Goal: Information Seeking & Learning: Learn about a topic

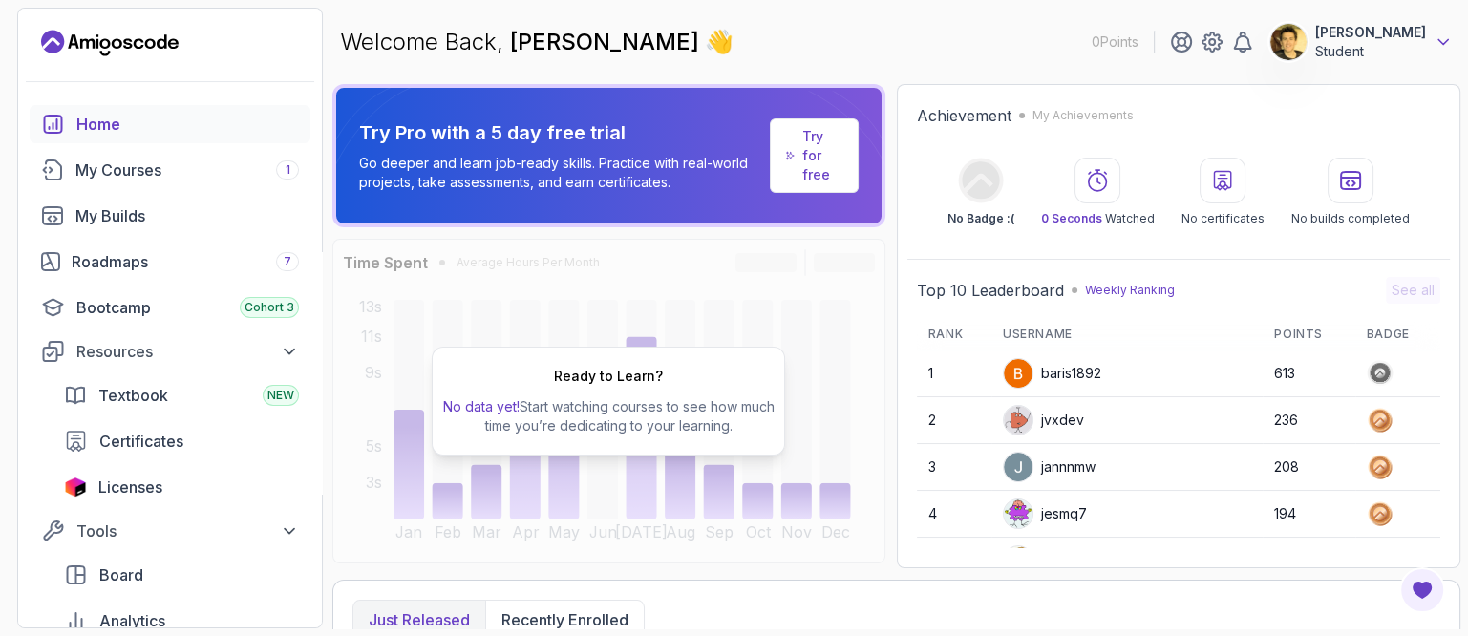
click at [1435, 42] on icon at bounding box center [1442, 41] width 19 height 19
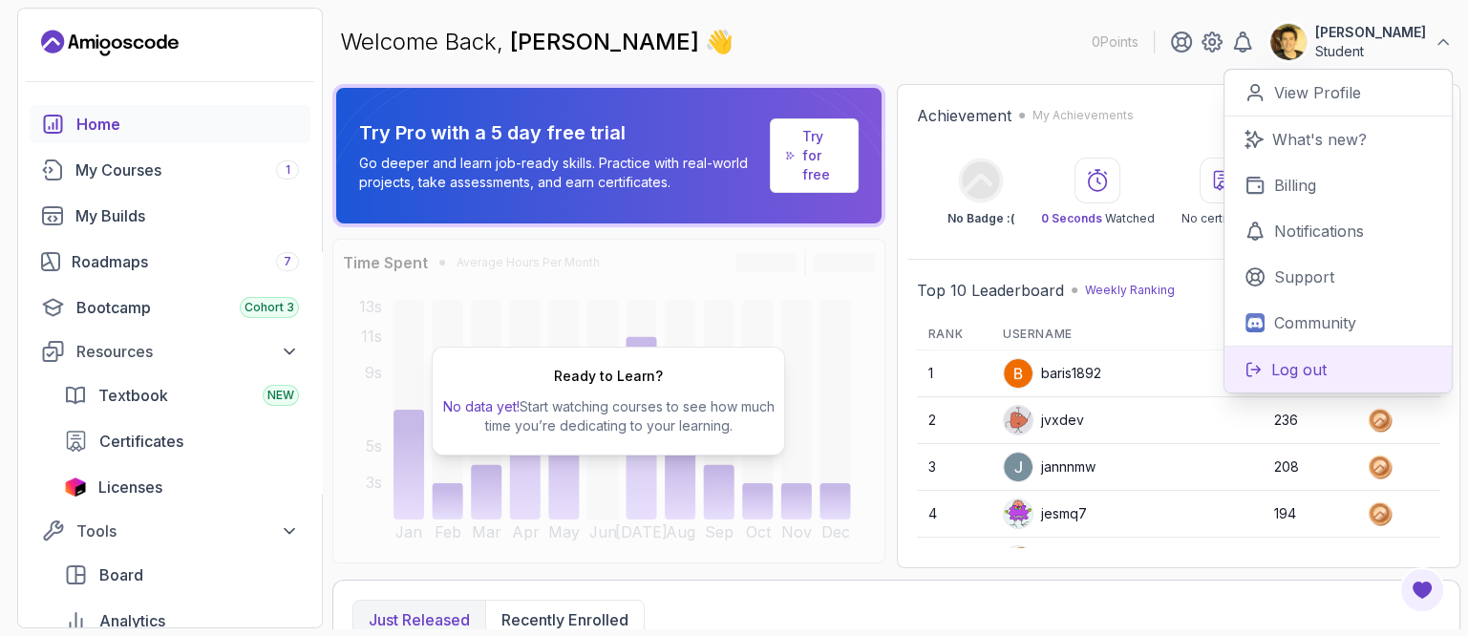
click at [1306, 378] on p "Log out" at bounding box center [1298, 369] width 55 height 23
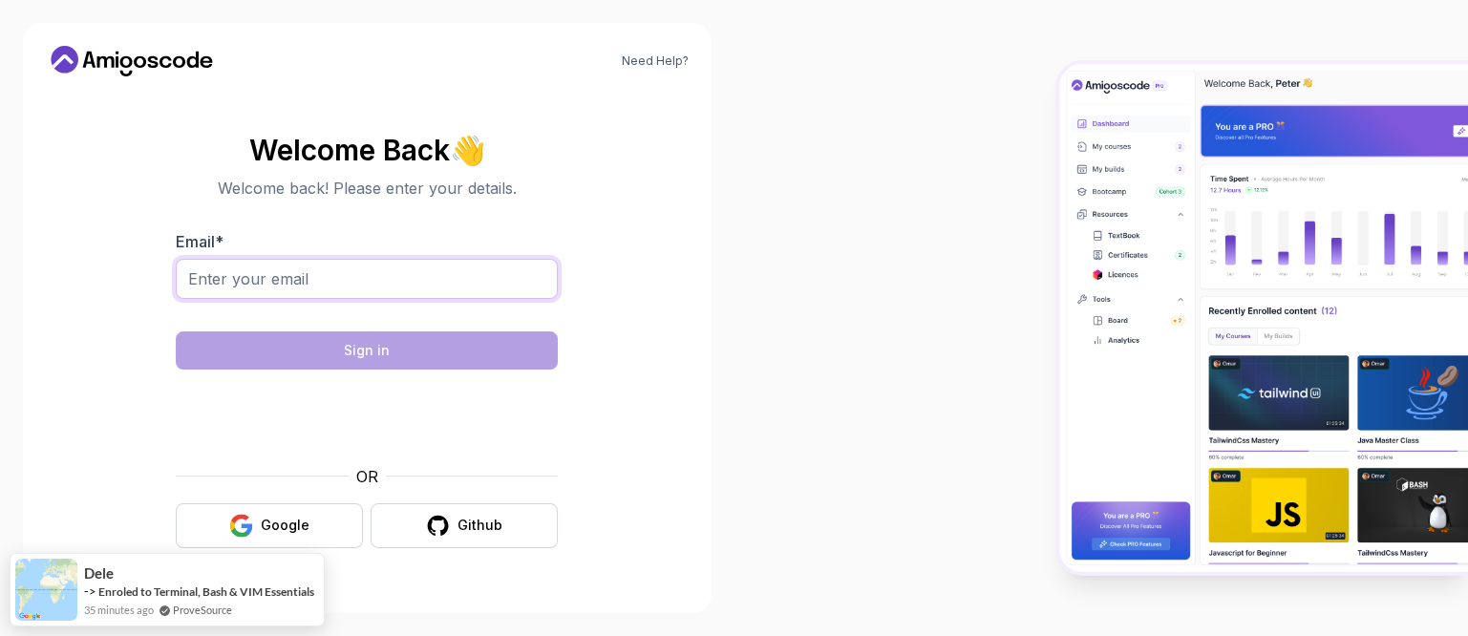
click at [363, 282] on input "Email *" at bounding box center [367, 279] width 382 height 40
type input "[EMAIL_ADDRESS][DOMAIN_NAME]"
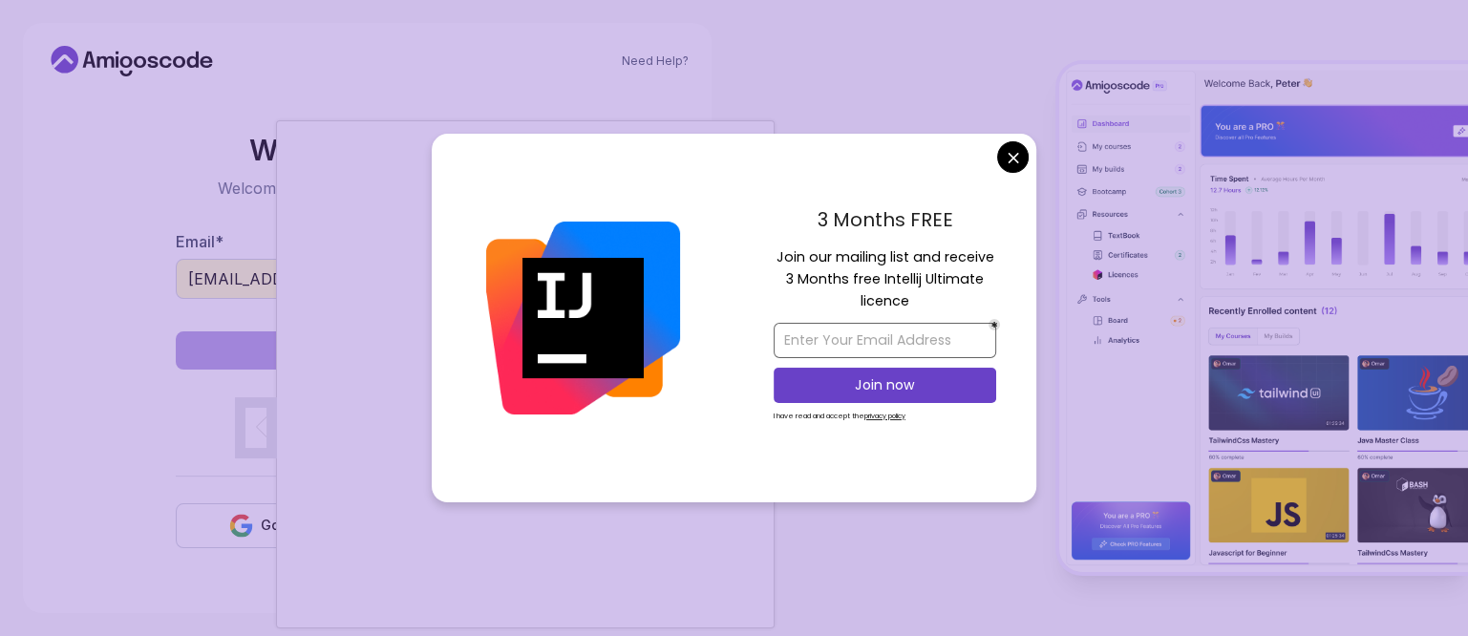
click at [895, 345] on input "email" at bounding box center [885, 340] width 223 height 35
click at [867, 339] on input "email" at bounding box center [885, 340] width 223 height 35
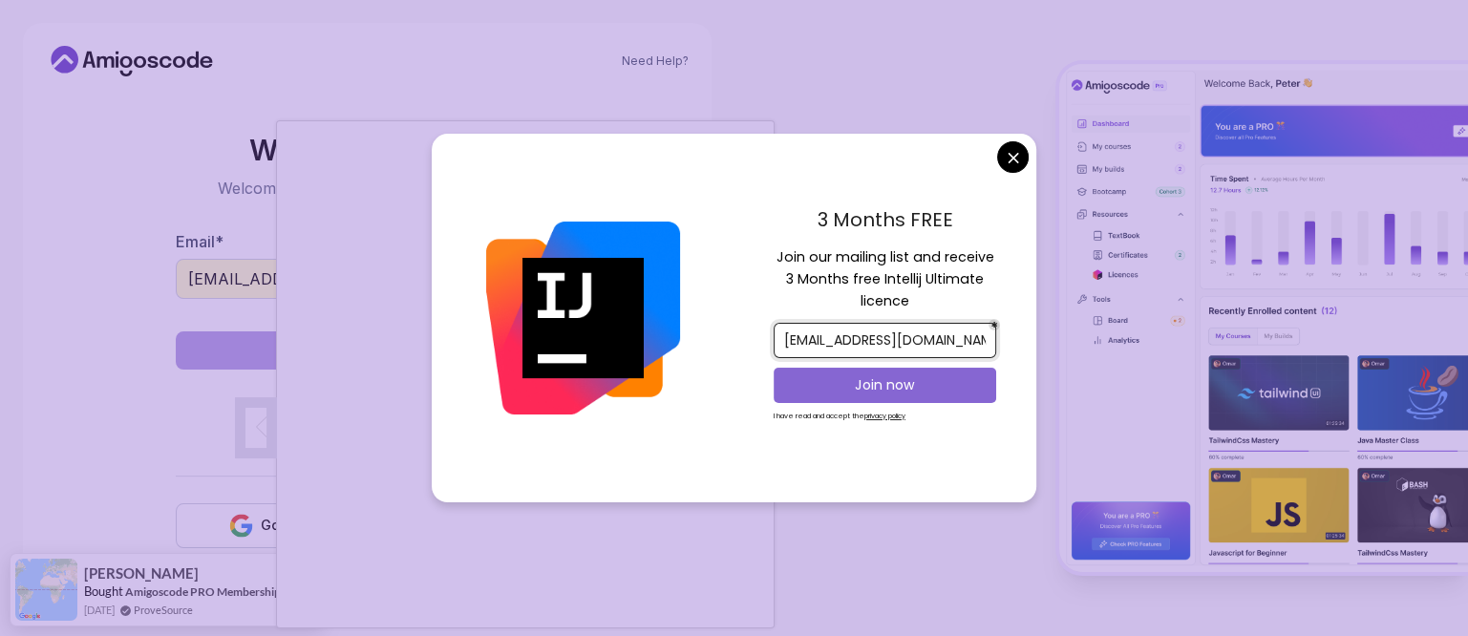
type input "[EMAIL_ADDRESS][DOMAIN_NAME]"
click at [872, 378] on p "Join now" at bounding box center [885, 384] width 180 height 19
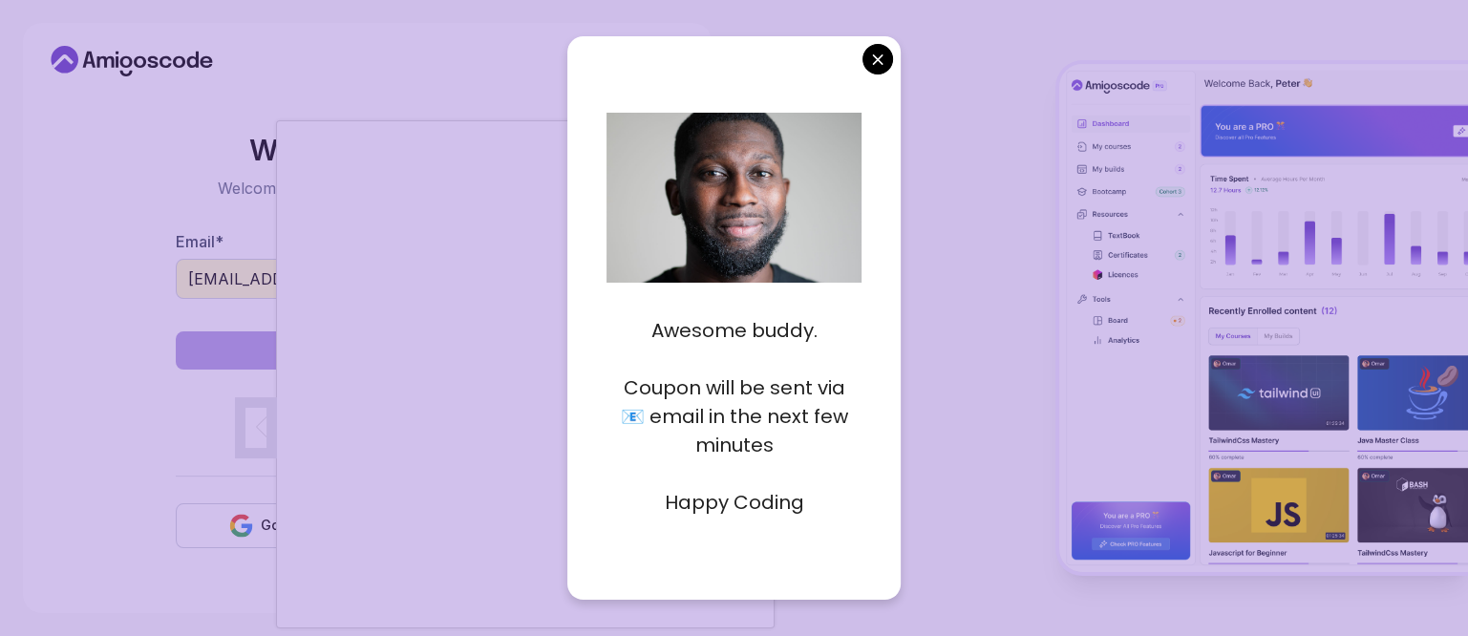
click at [872, 64] on body "Need Help? Welcome Back 👋 Welcome back! Please enter your details. Email * [EMA…" at bounding box center [734, 318] width 1468 height 636
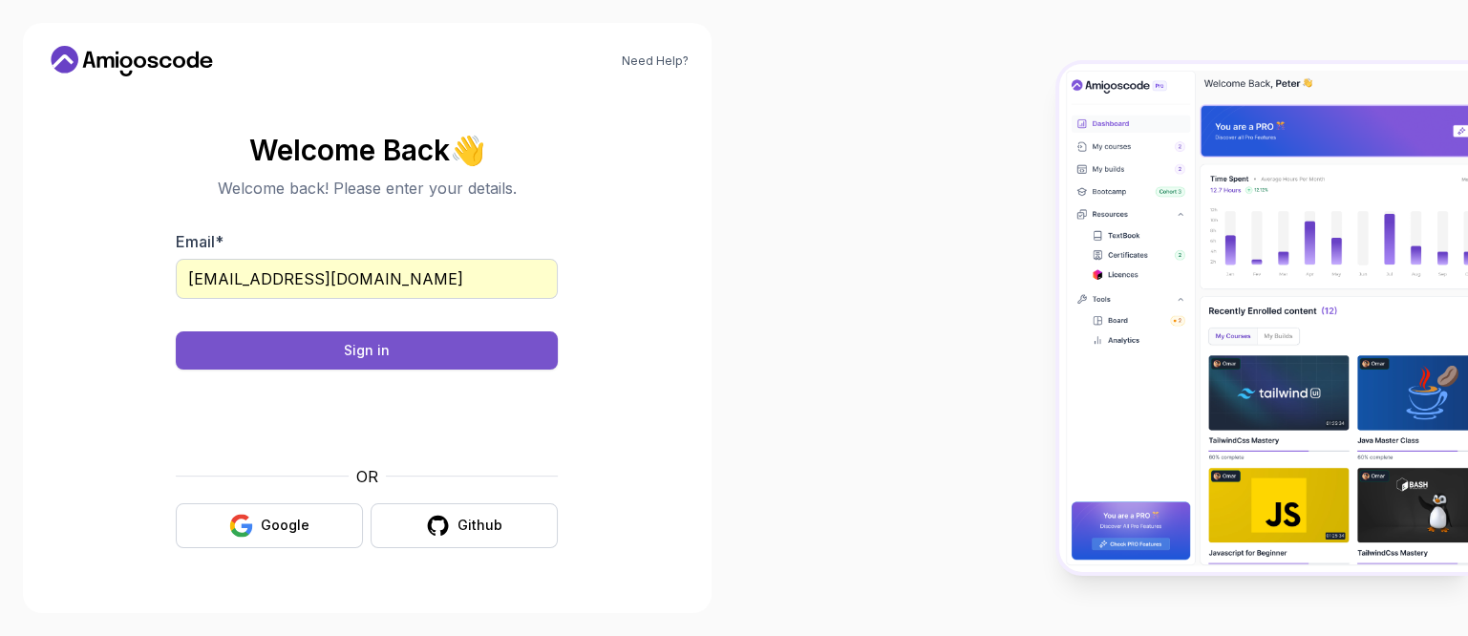
click at [405, 345] on button "Sign in" at bounding box center [367, 350] width 382 height 38
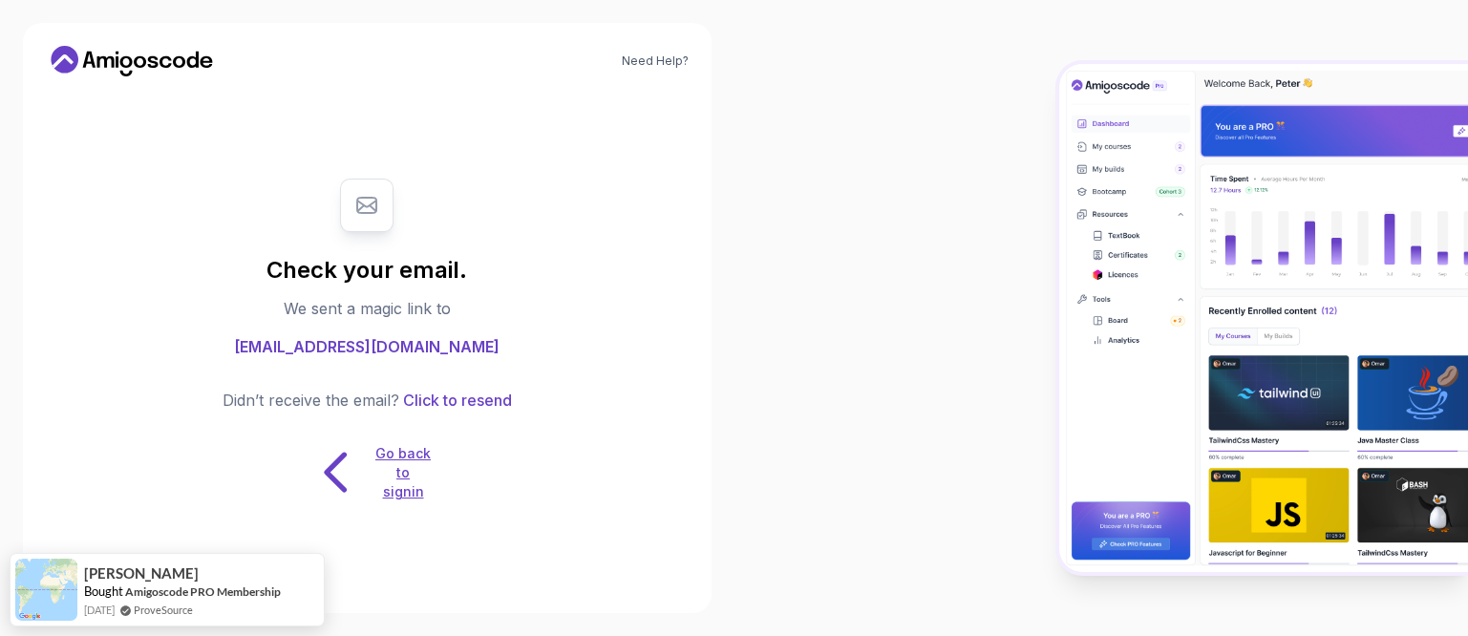
click at [399, 480] on p "Go back to signin" at bounding box center [402, 472] width 57 height 57
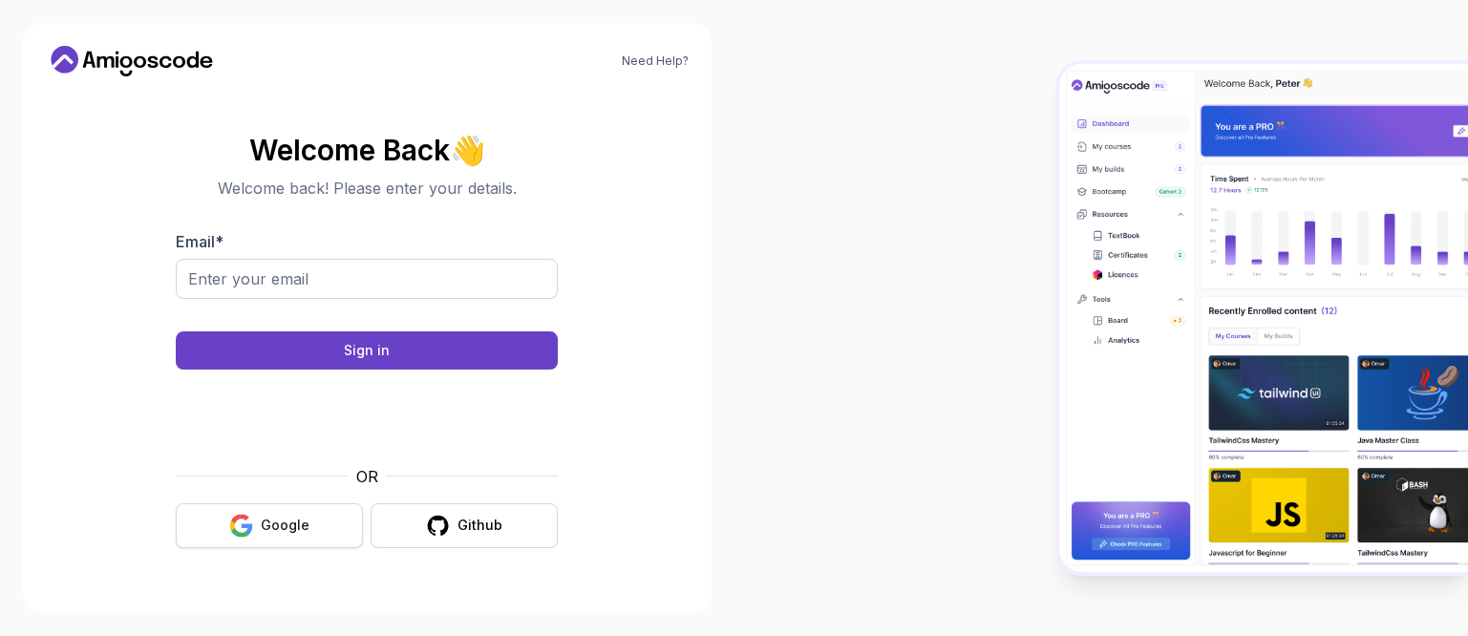
click at [327, 523] on button "Google" at bounding box center [269, 525] width 187 height 45
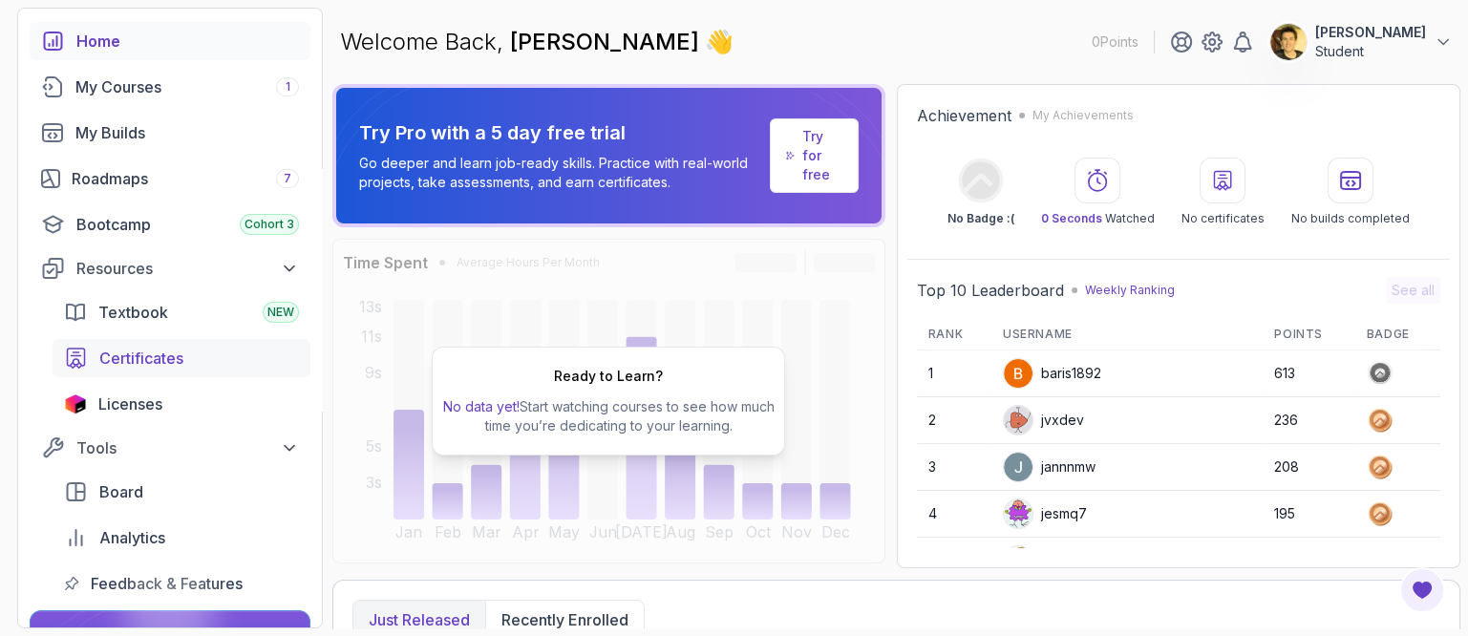
scroll to position [118, 0]
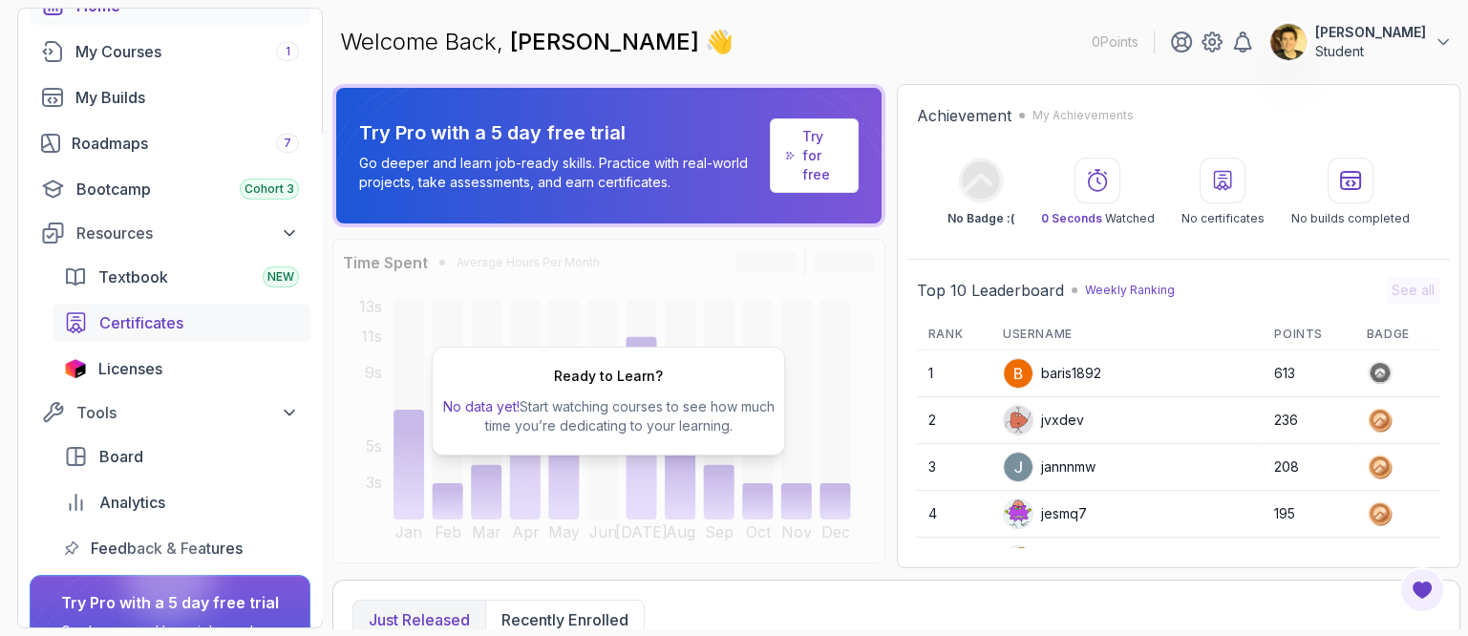
click at [165, 329] on span "Certificates" at bounding box center [141, 322] width 84 height 23
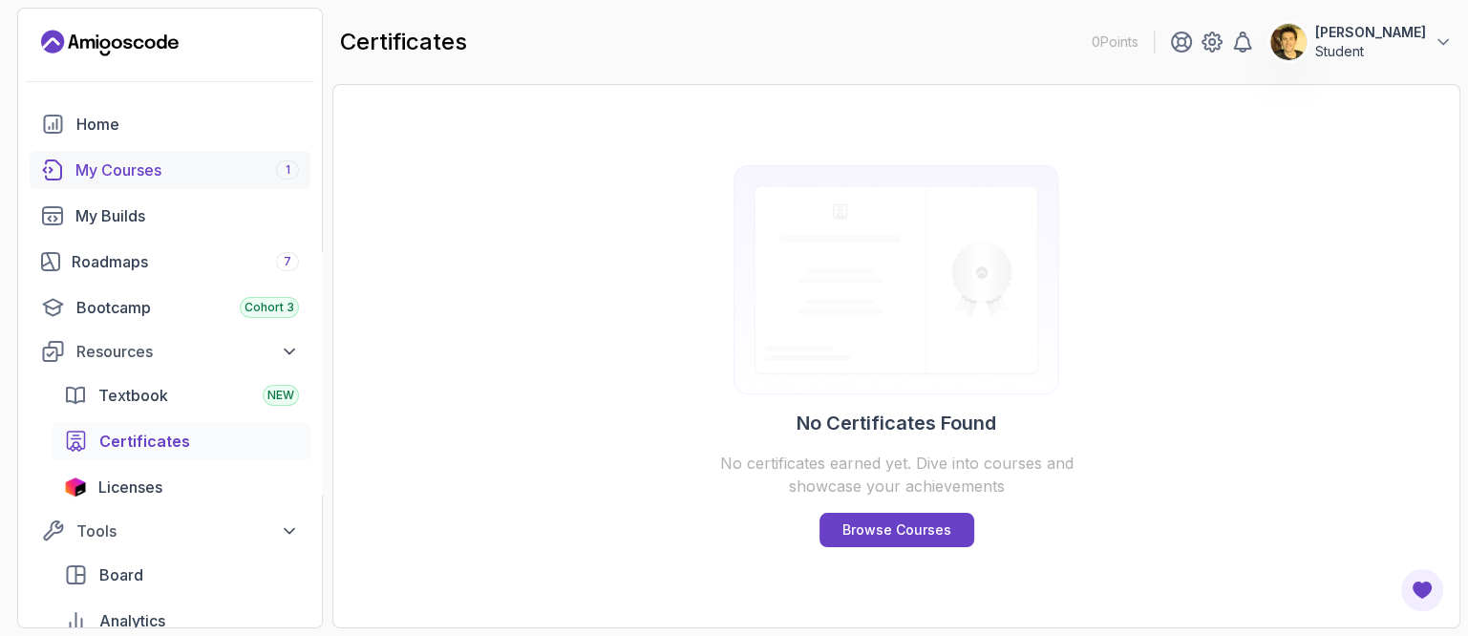
click at [140, 175] on div "My Courses 1" at bounding box center [186, 170] width 223 height 23
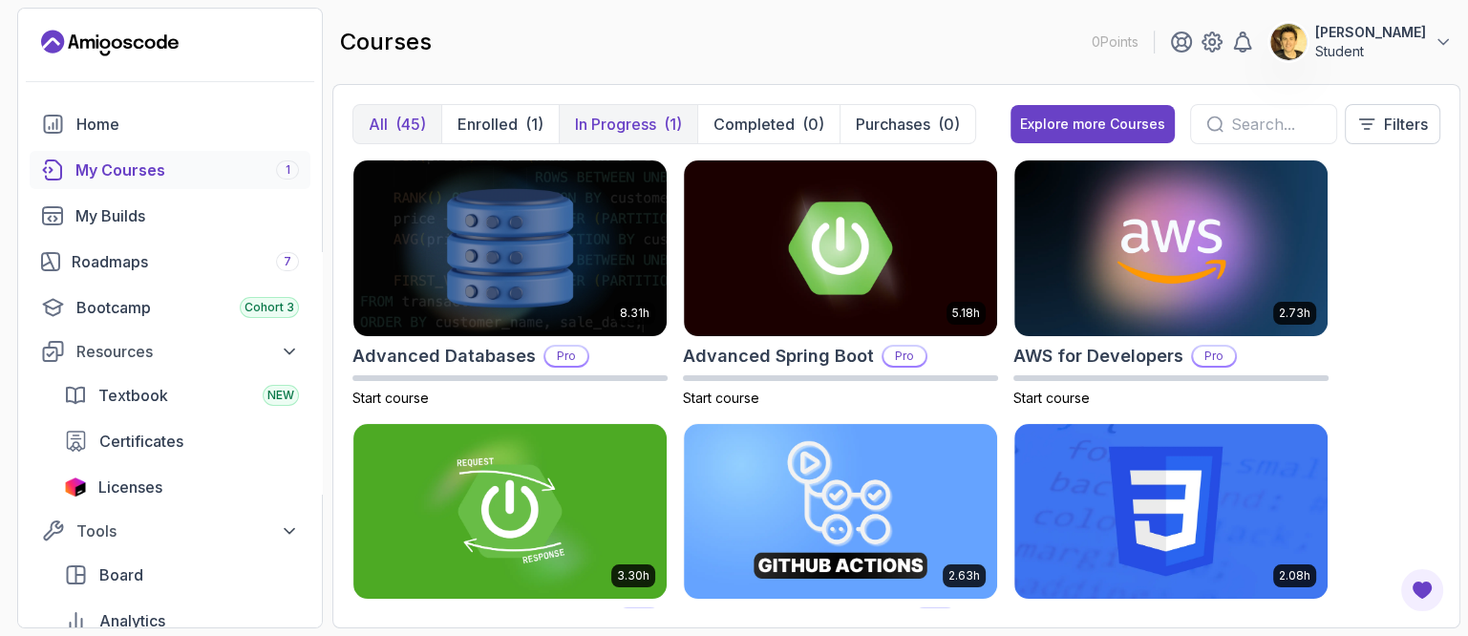
click at [633, 126] on p "In Progress" at bounding box center [615, 124] width 81 height 23
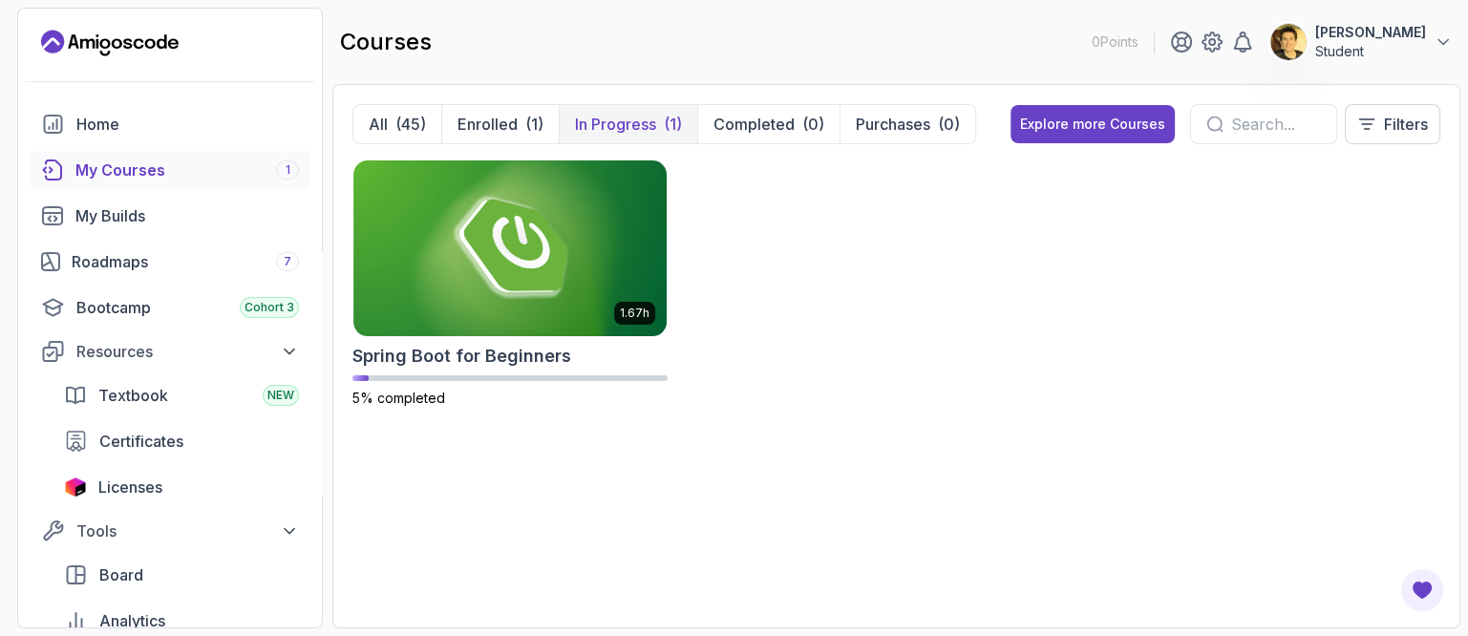
click at [155, 168] on div "My Courses 1" at bounding box center [186, 170] width 223 height 23
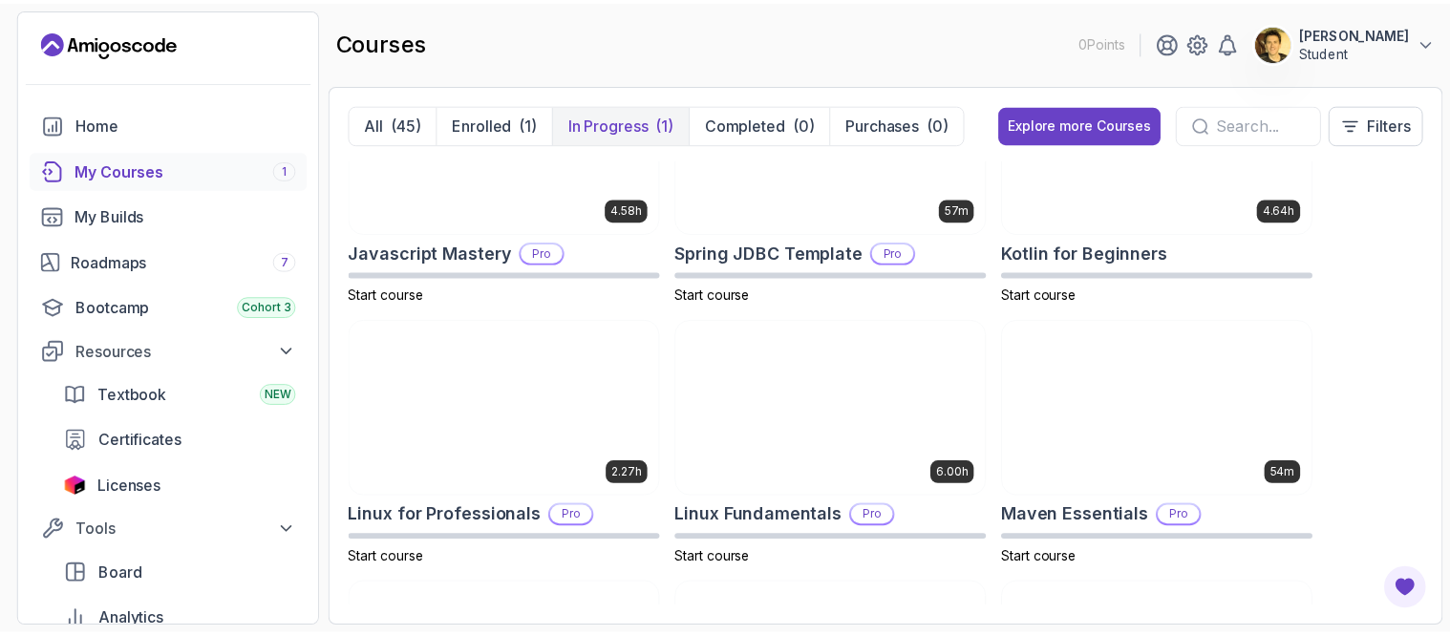
scroll to position [2506, 0]
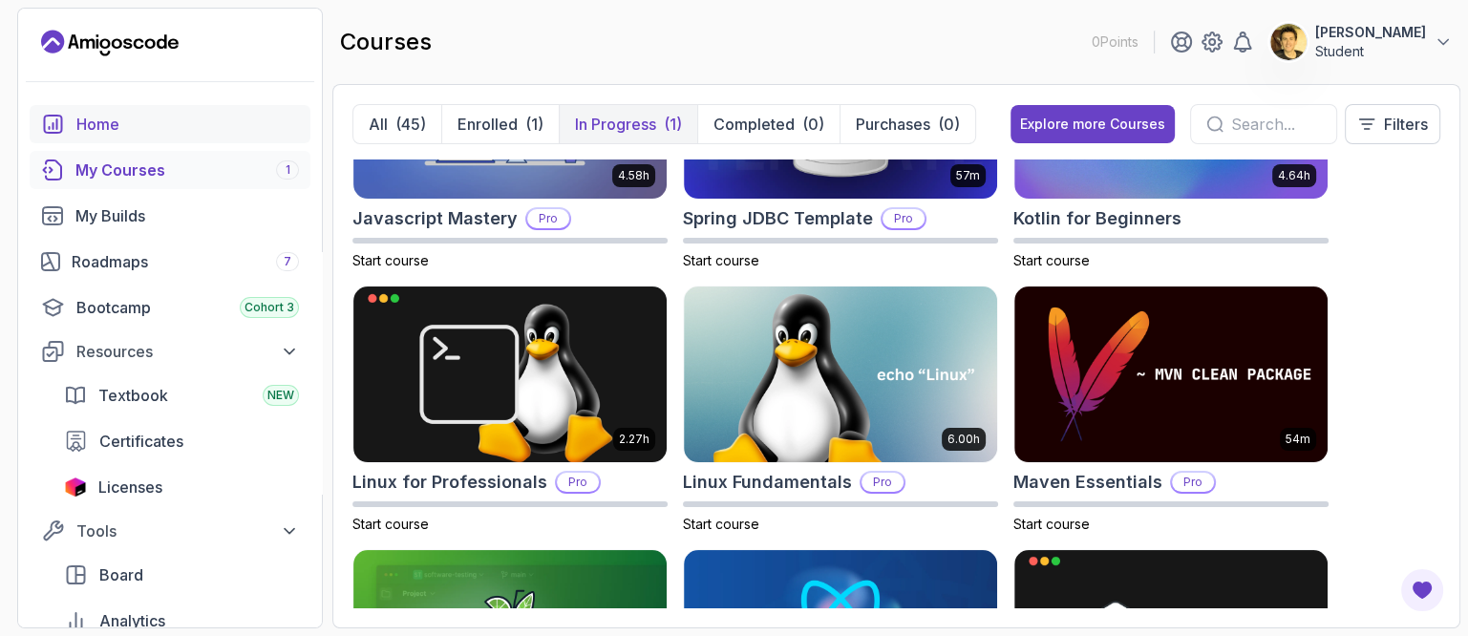
click at [134, 133] on div "Home" at bounding box center [187, 124] width 223 height 23
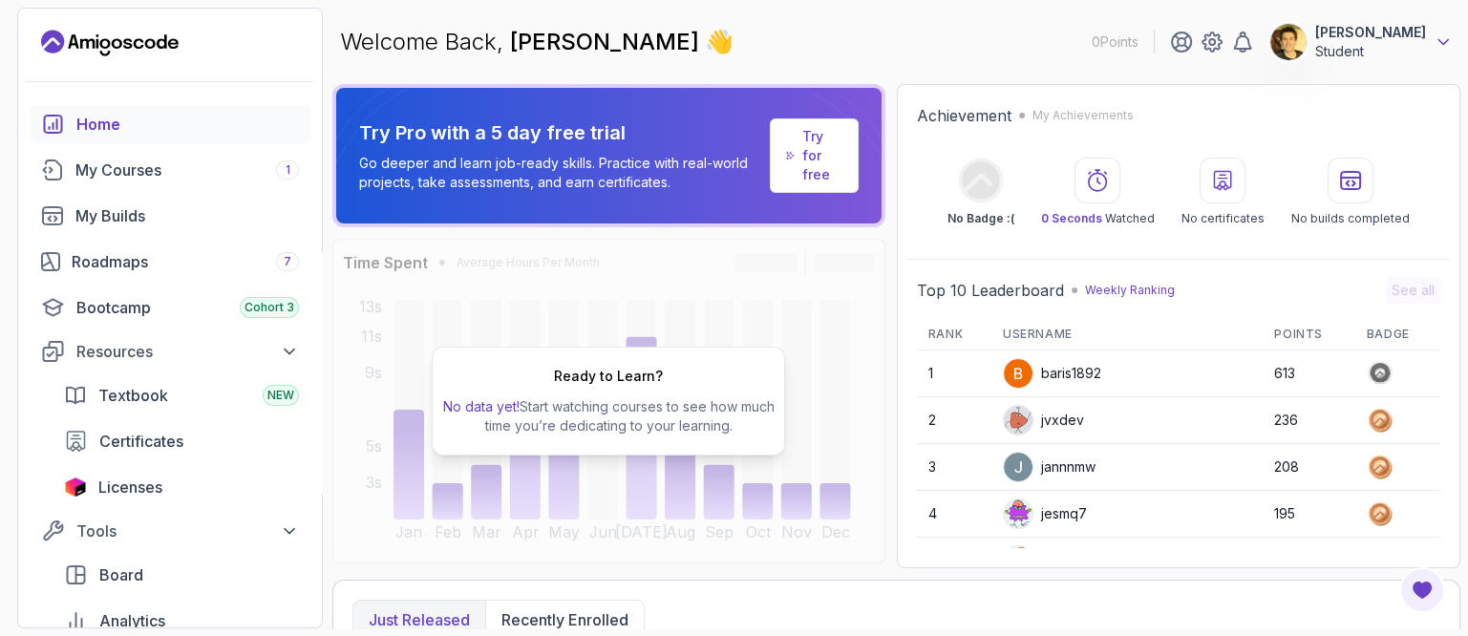
click at [1441, 40] on icon at bounding box center [1442, 41] width 19 height 19
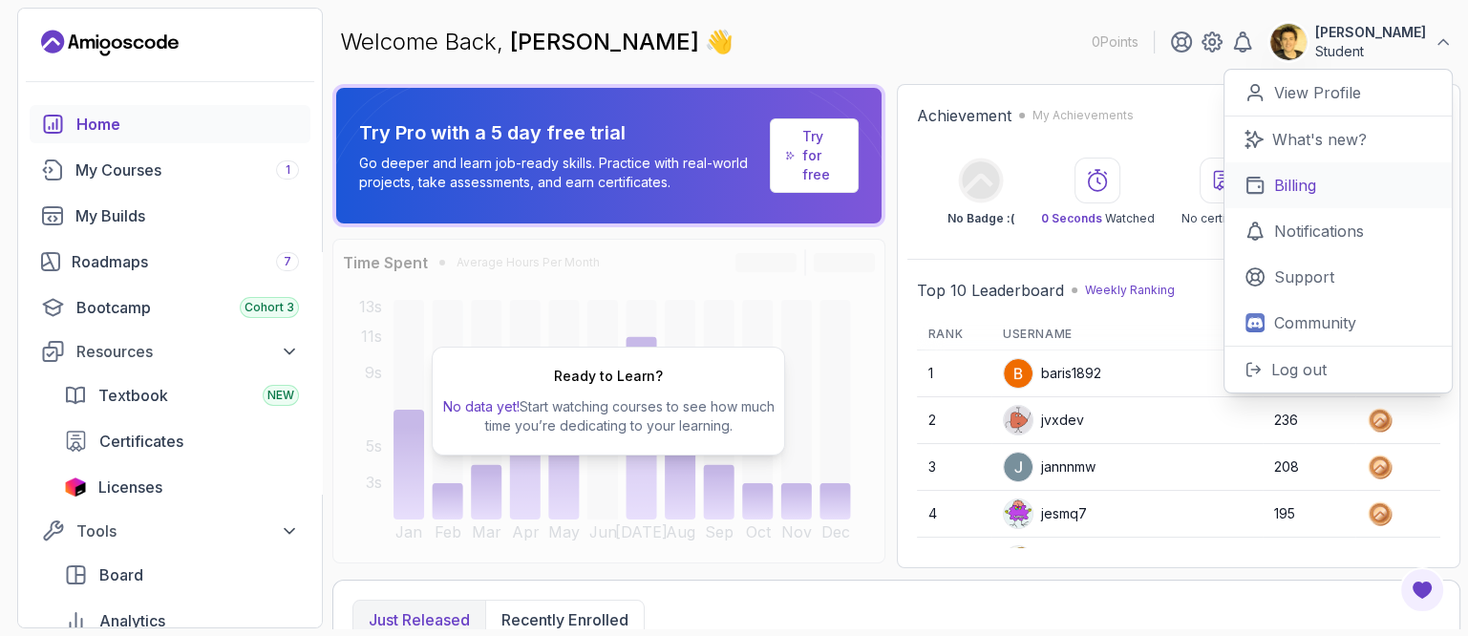
click at [1303, 181] on p "Billing" at bounding box center [1295, 185] width 42 height 23
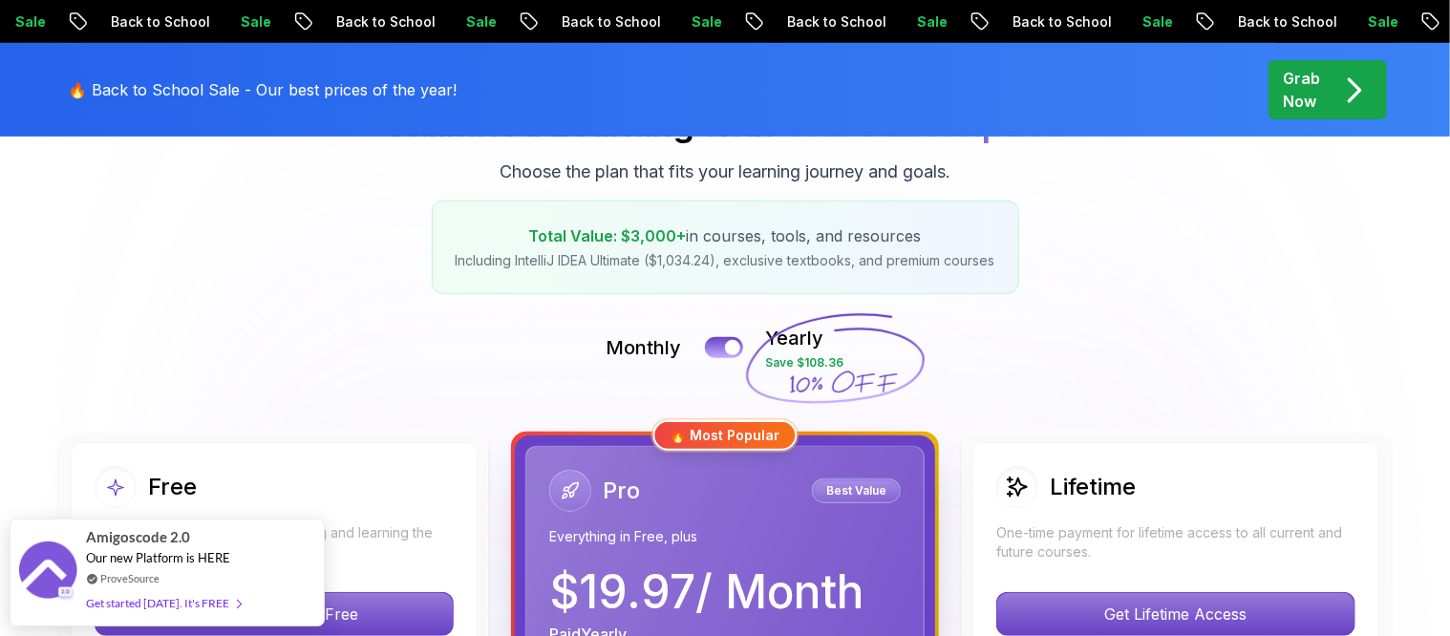
scroll to position [239, 0]
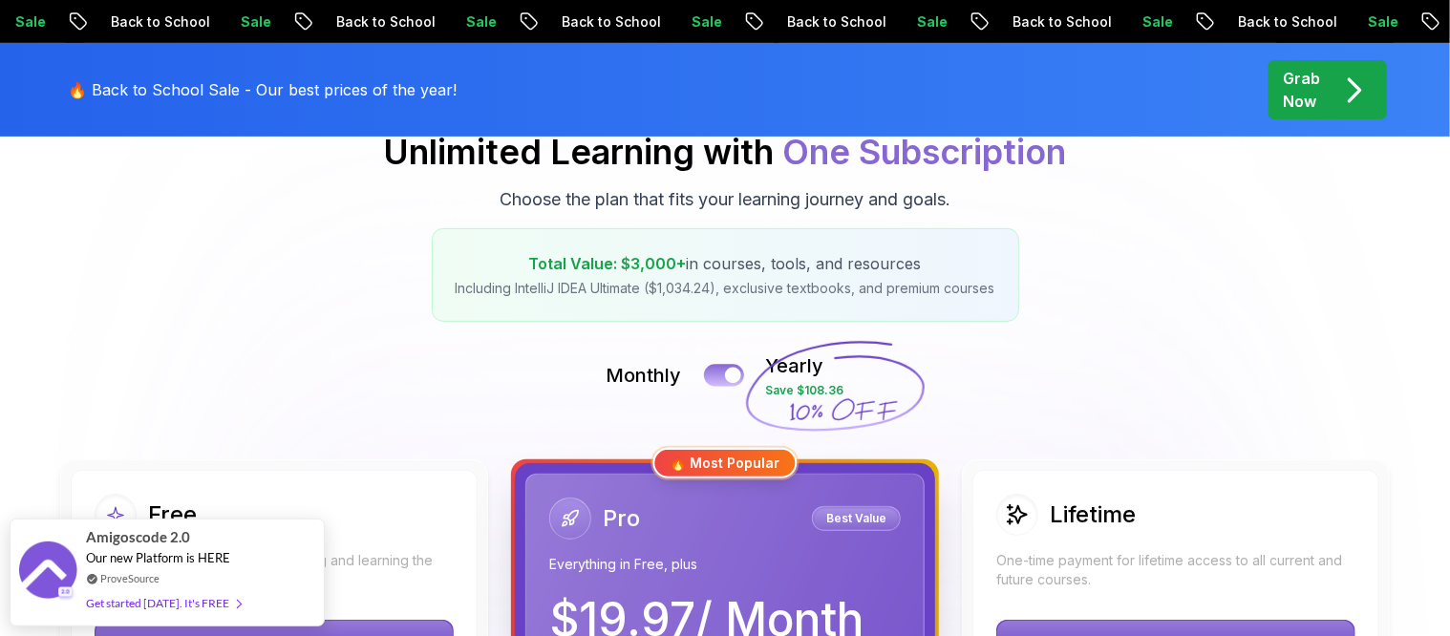
click at [715, 372] on button at bounding box center [724, 375] width 40 height 22
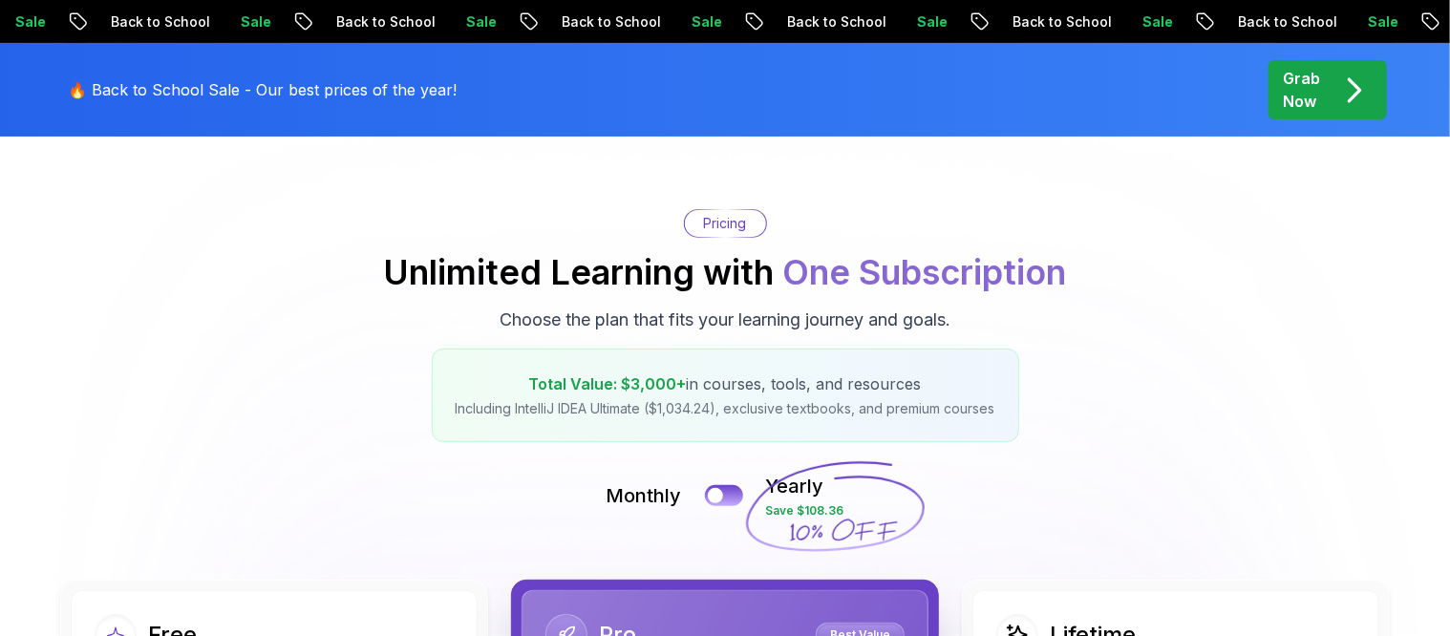
scroll to position [0, 0]
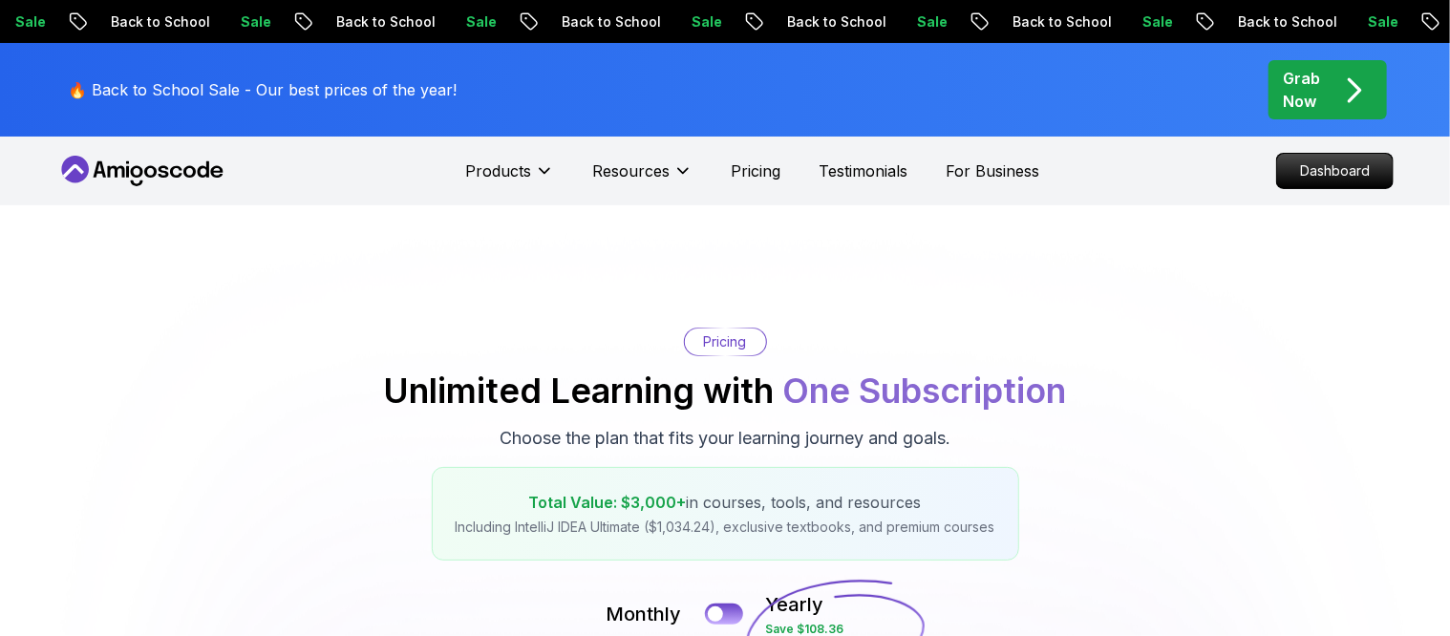
click at [209, 167] on icon at bounding box center [142, 171] width 172 height 31
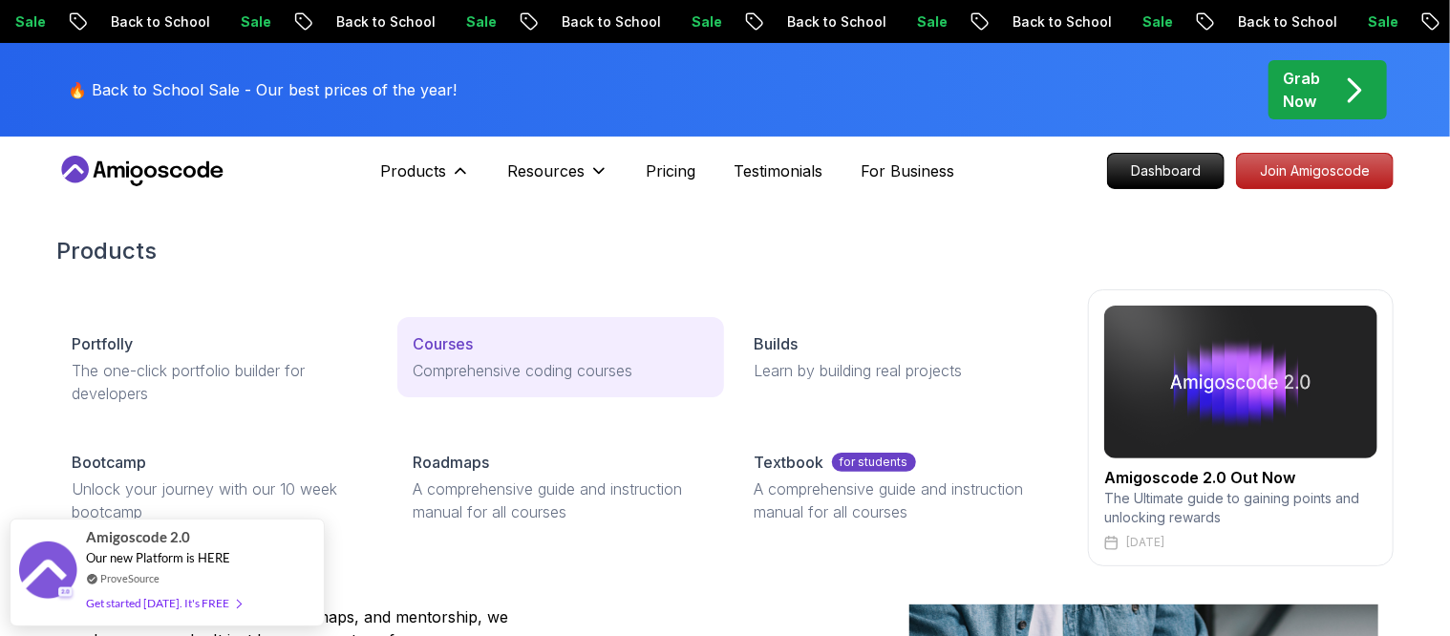
click at [460, 343] on p "Courses" at bounding box center [443, 343] width 60 height 23
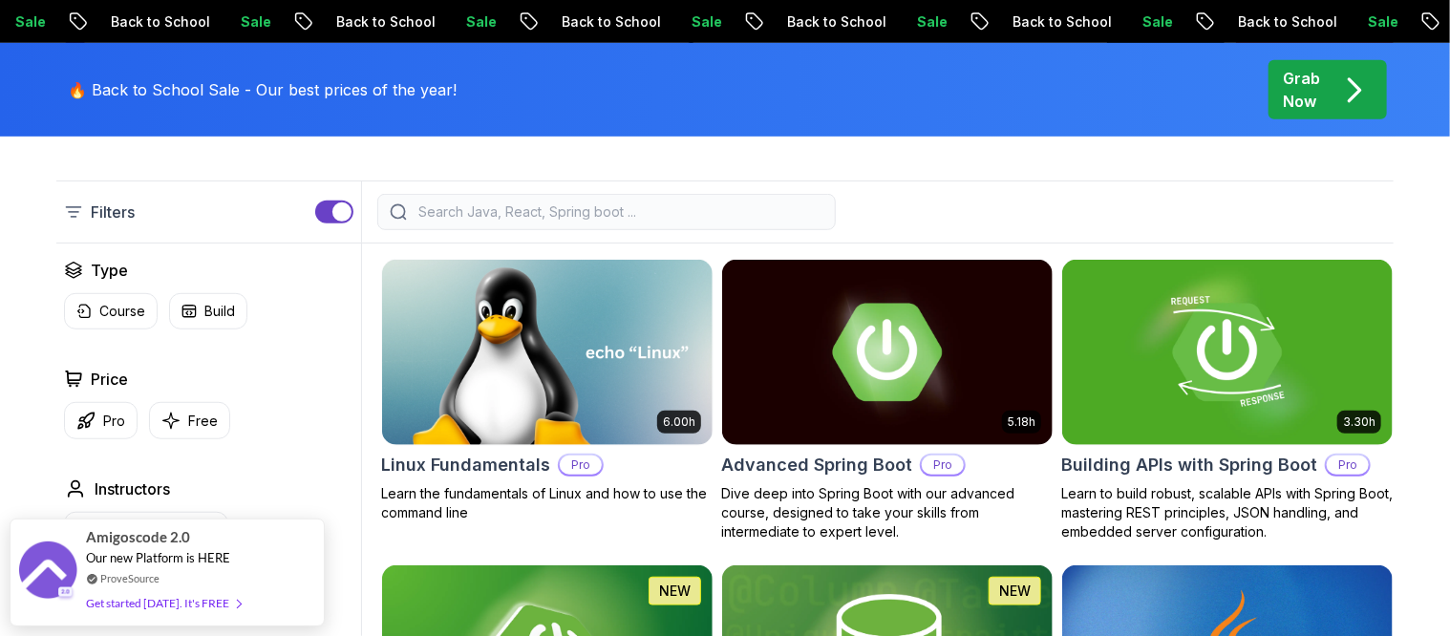
scroll to position [596, 0]
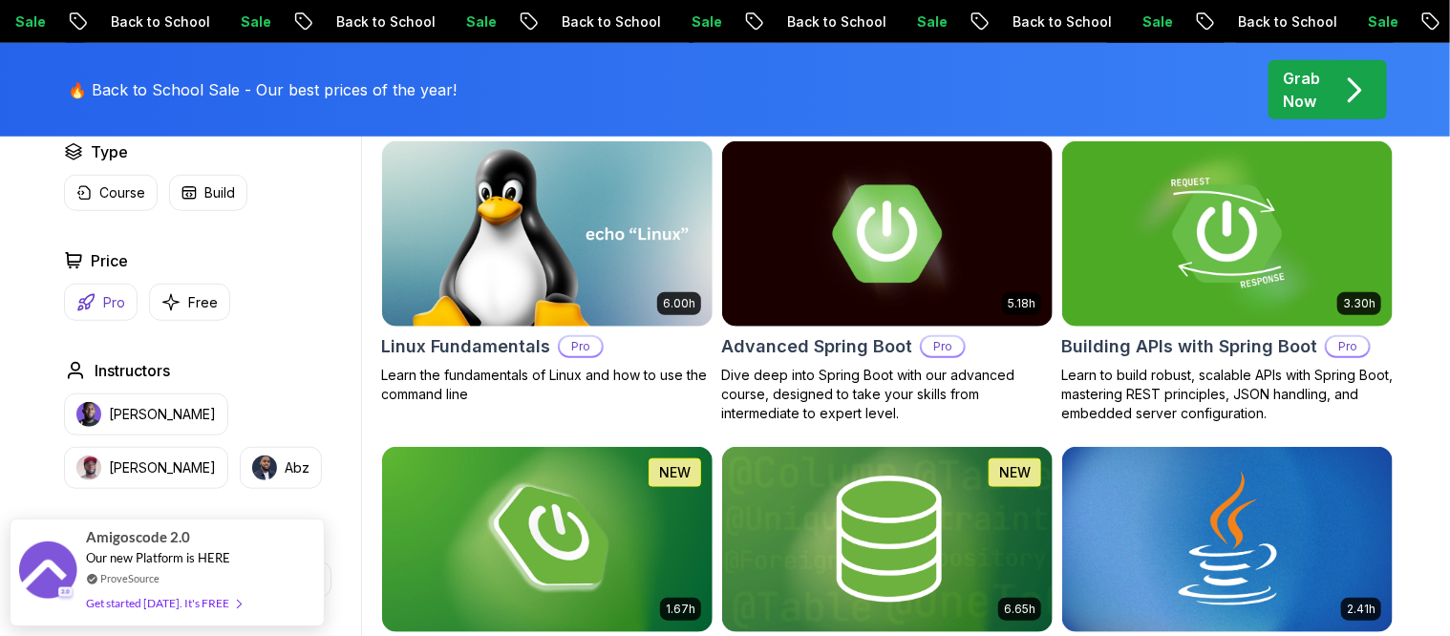
click at [127, 301] on button "Pro" at bounding box center [101, 302] width 74 height 37
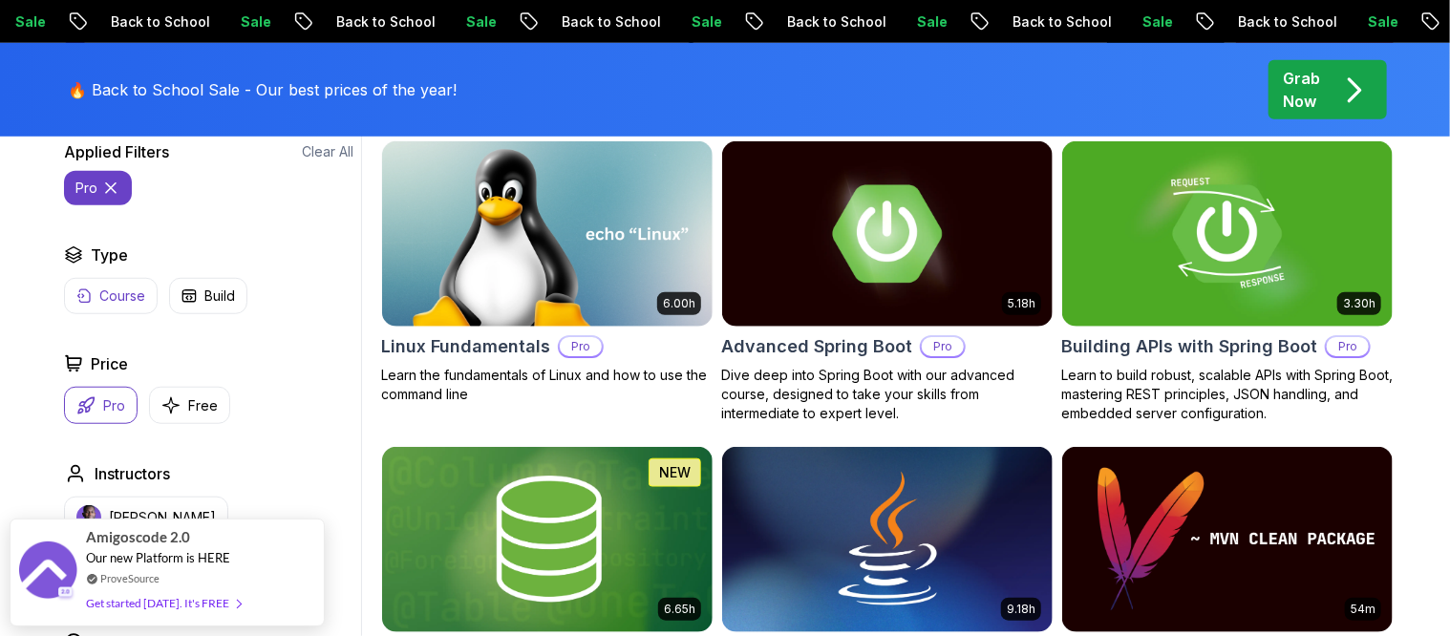
click at [97, 297] on button "Course" at bounding box center [111, 296] width 94 height 36
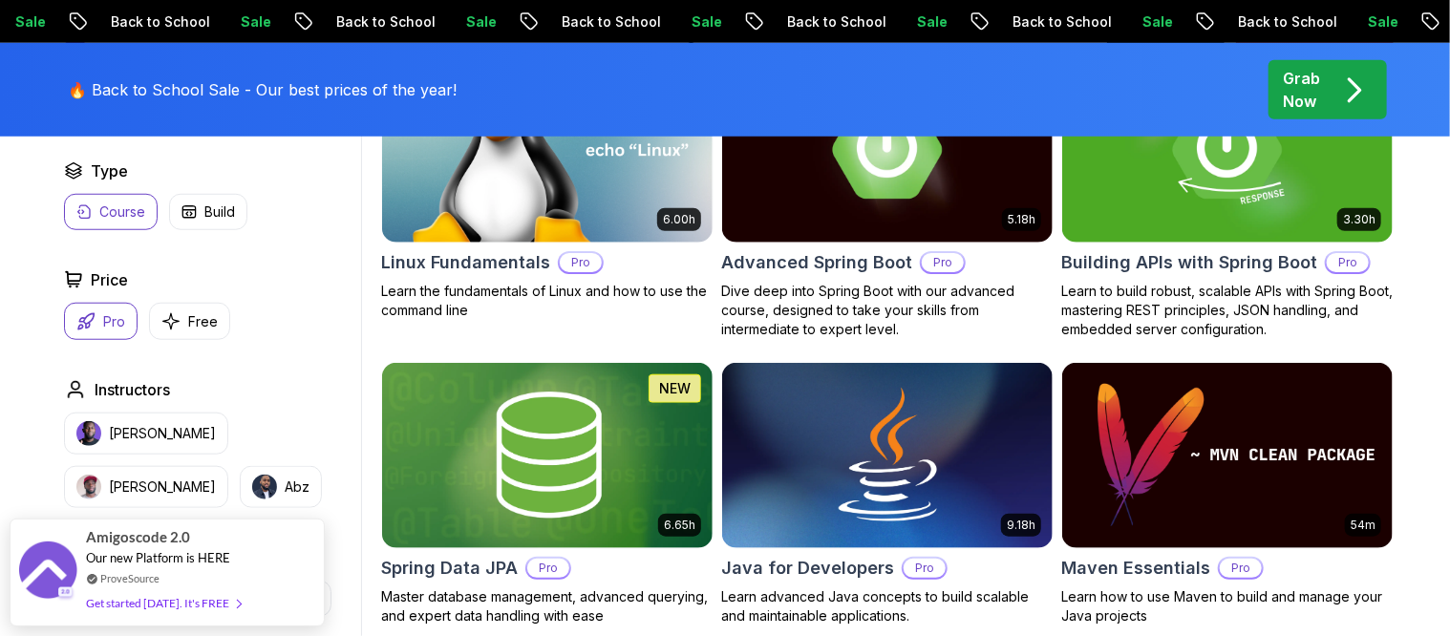
scroll to position [716, 0]
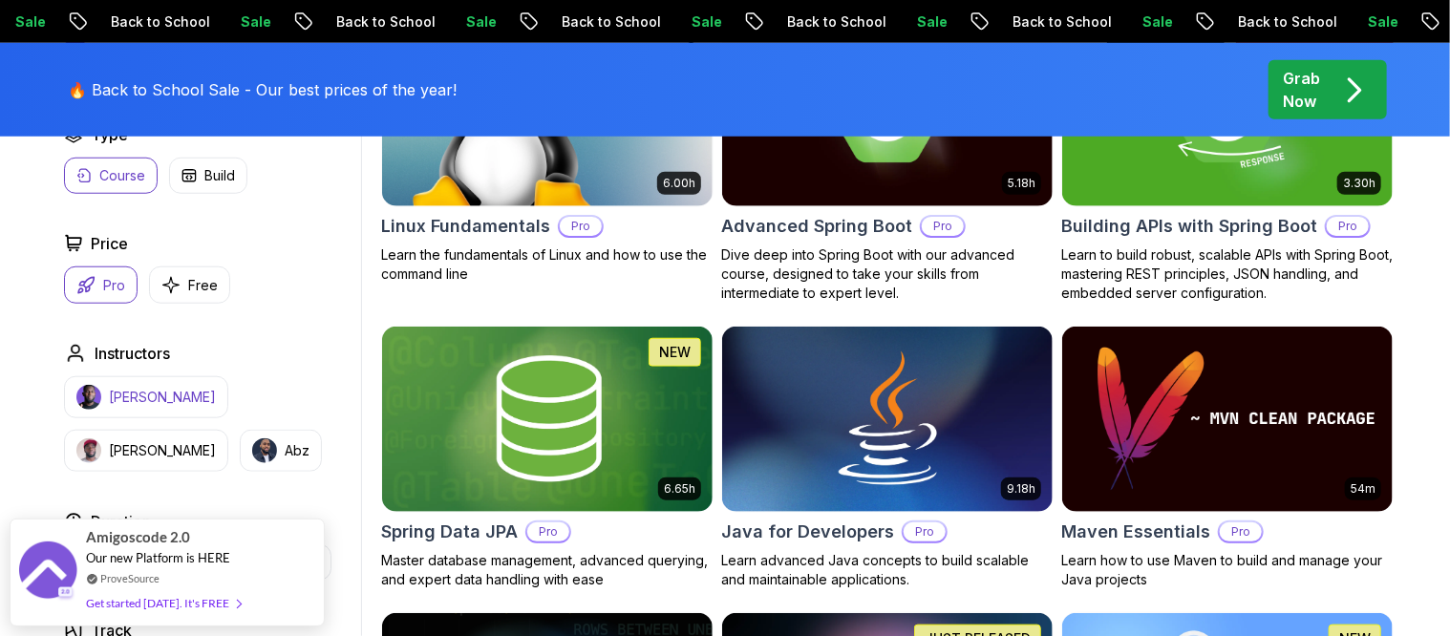
click at [153, 390] on p "Nelson Djalo" at bounding box center [162, 397] width 107 height 19
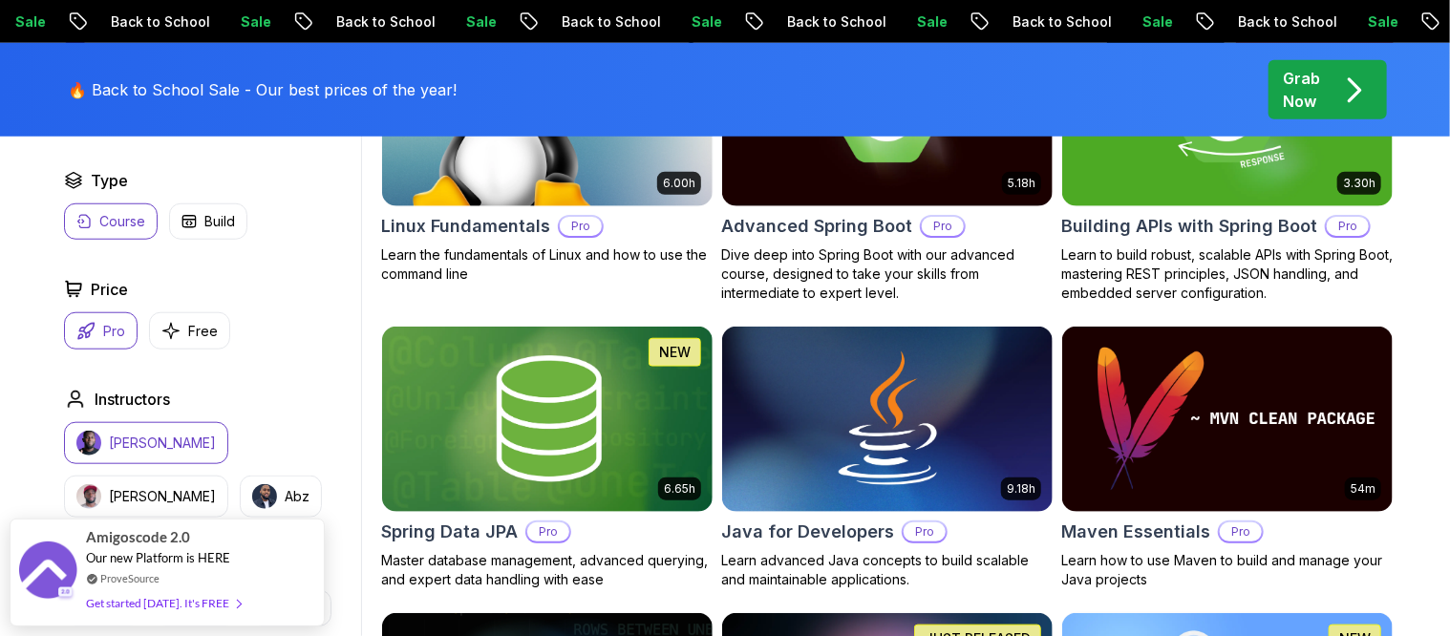
click at [153, 434] on p "Nelson Djalo" at bounding box center [162, 443] width 107 height 19
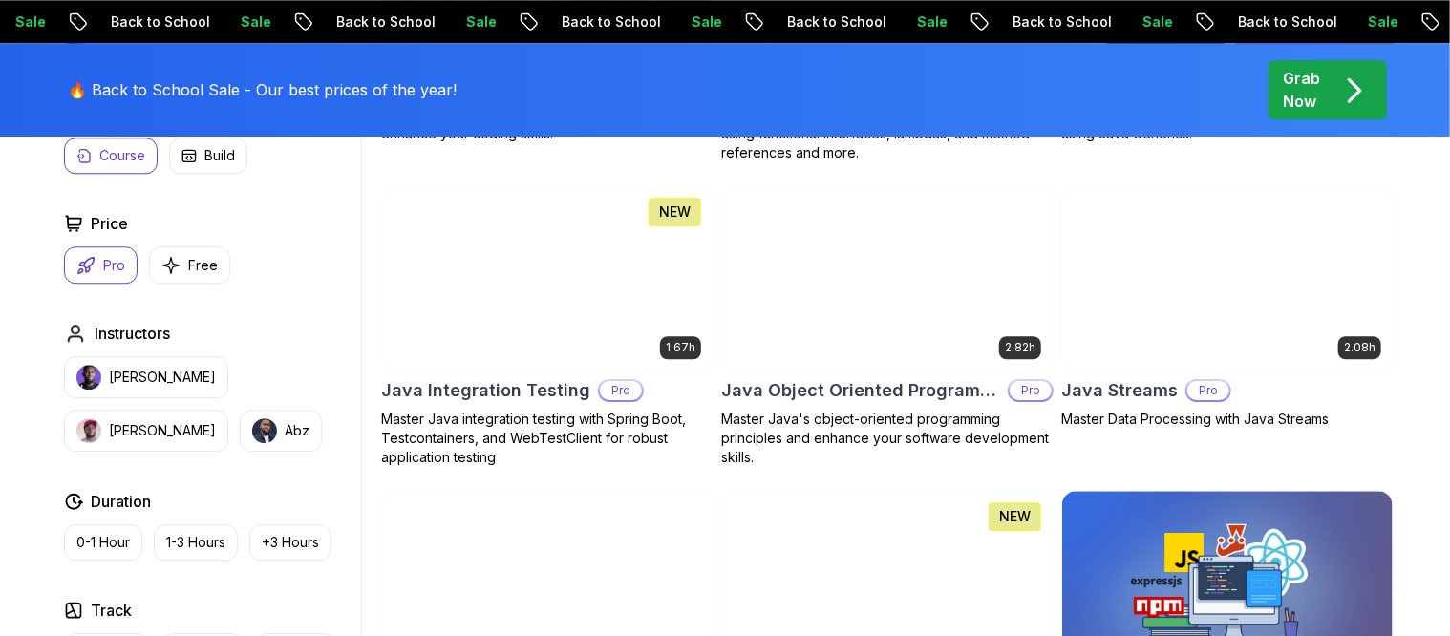
scroll to position [2388, 0]
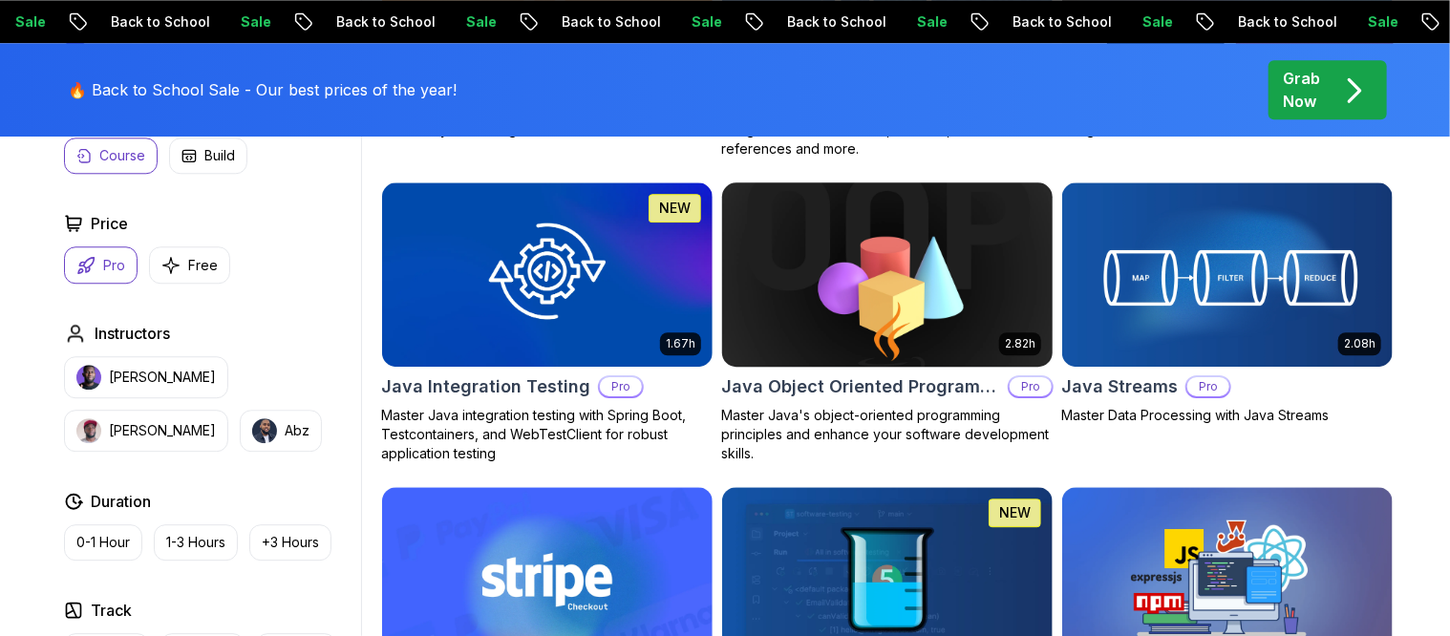
click at [812, 302] on img at bounding box center [886, 275] width 347 height 194
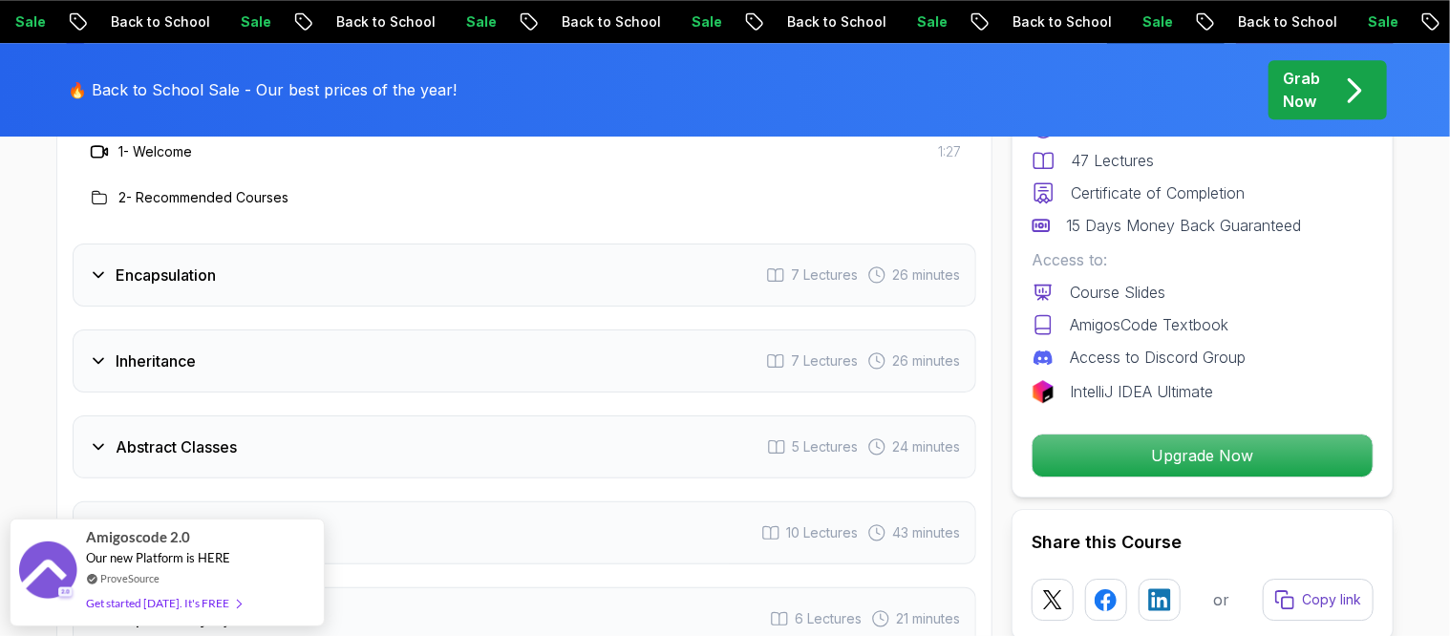
scroll to position [2626, 0]
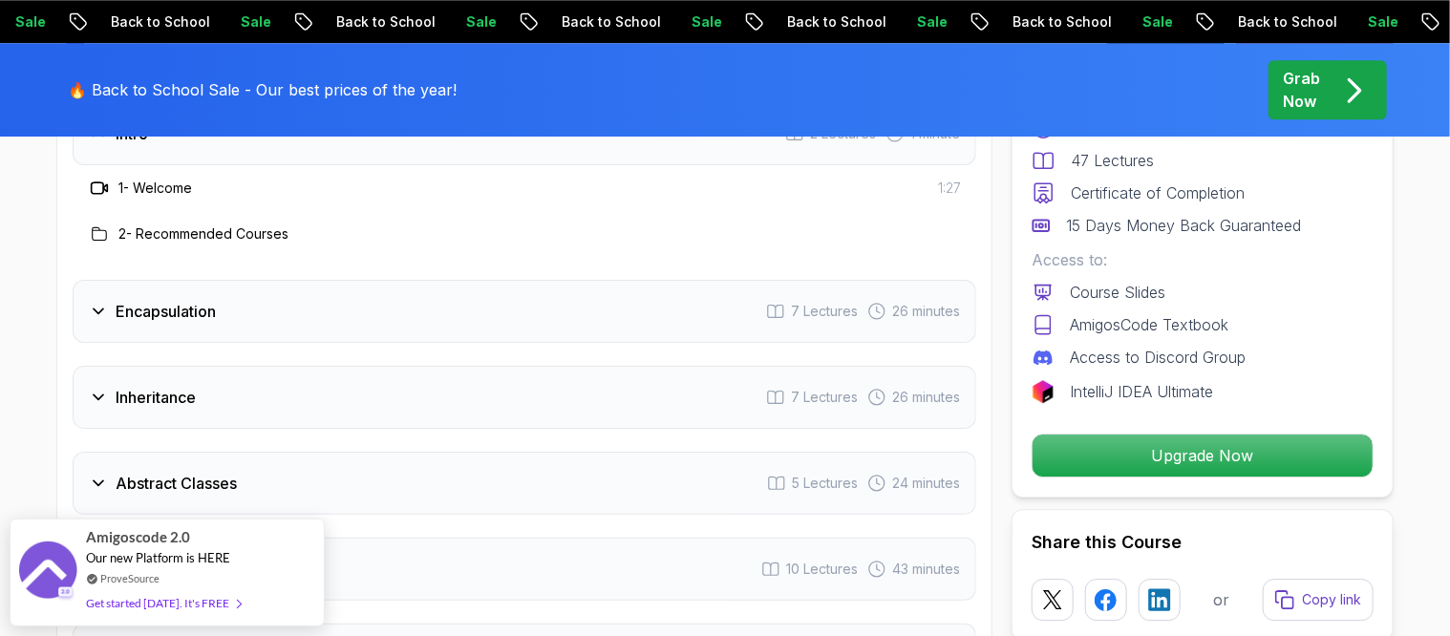
click at [102, 309] on icon at bounding box center [99, 311] width 10 height 5
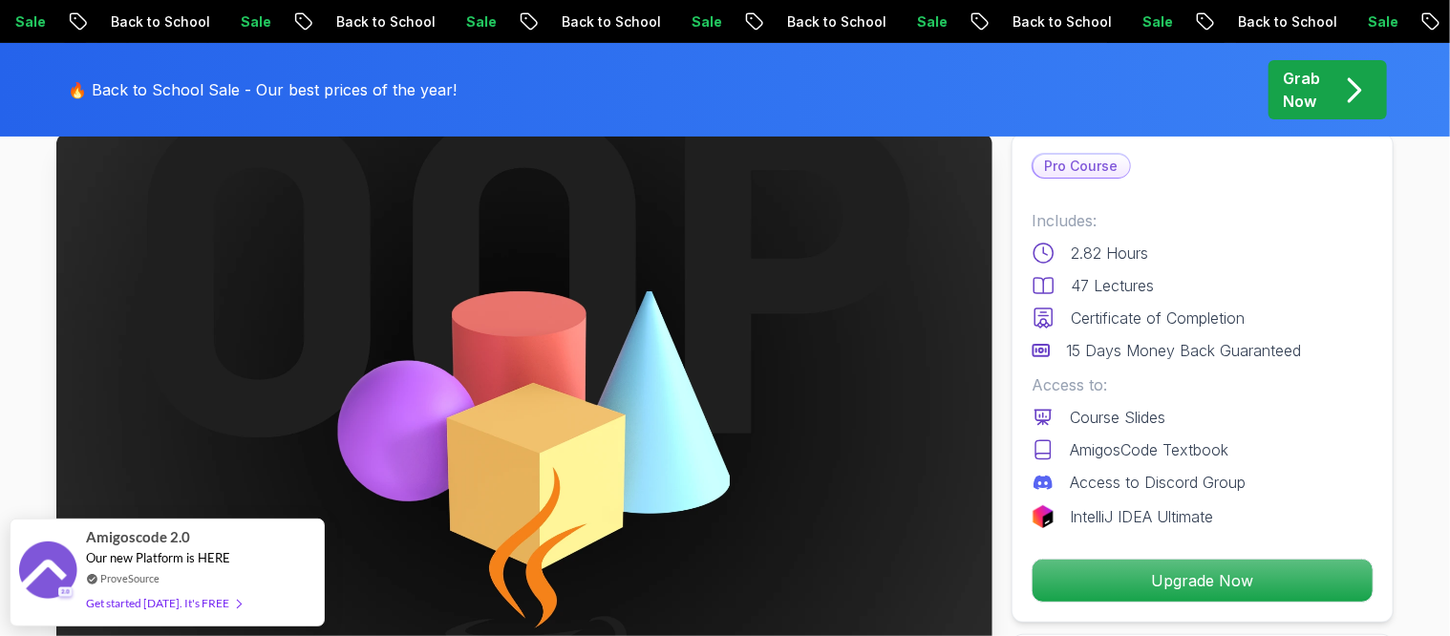
scroll to position [0, 0]
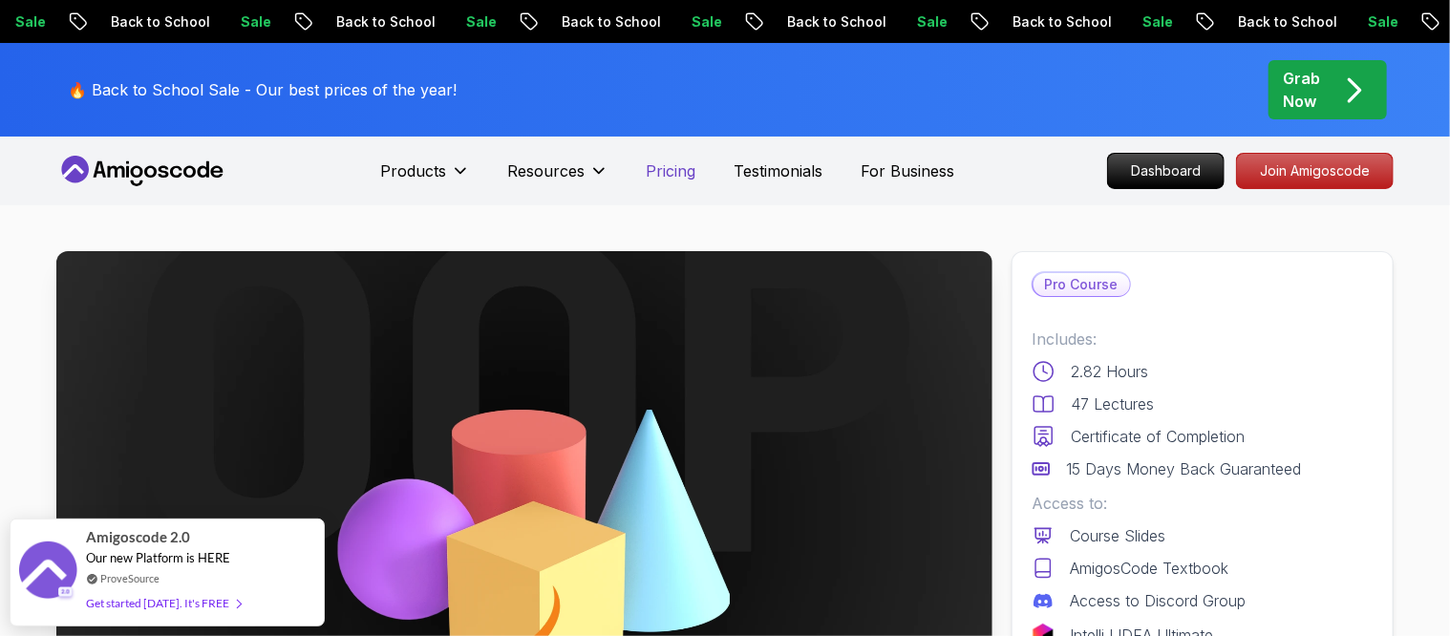
click at [672, 175] on p "Pricing" at bounding box center [672, 170] width 50 height 23
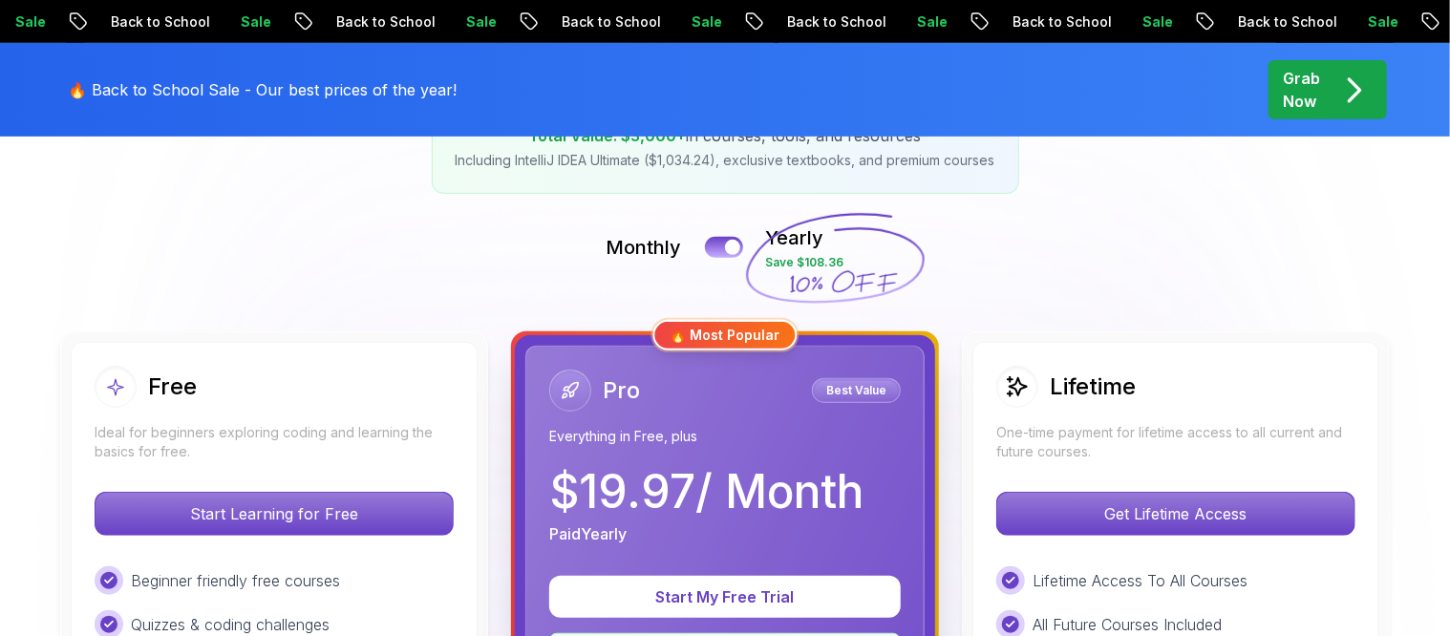
scroll to position [358, 0]
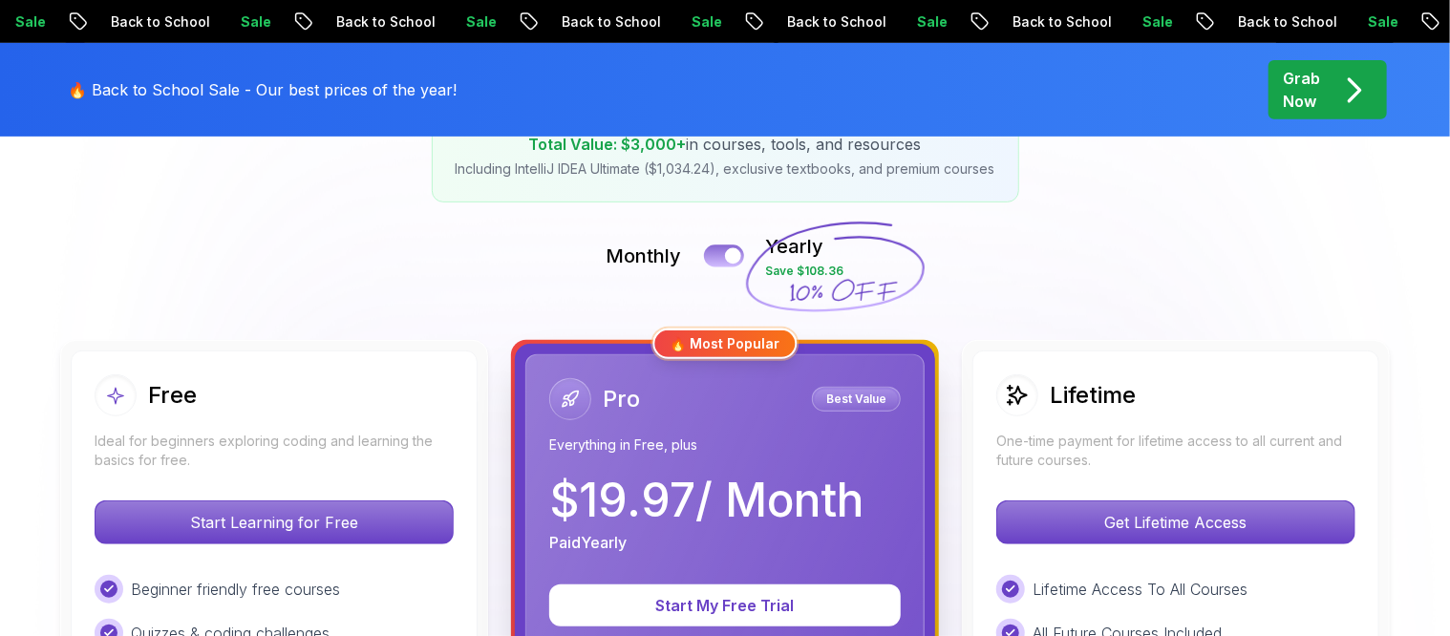
click at [717, 255] on button at bounding box center [724, 255] width 40 height 22
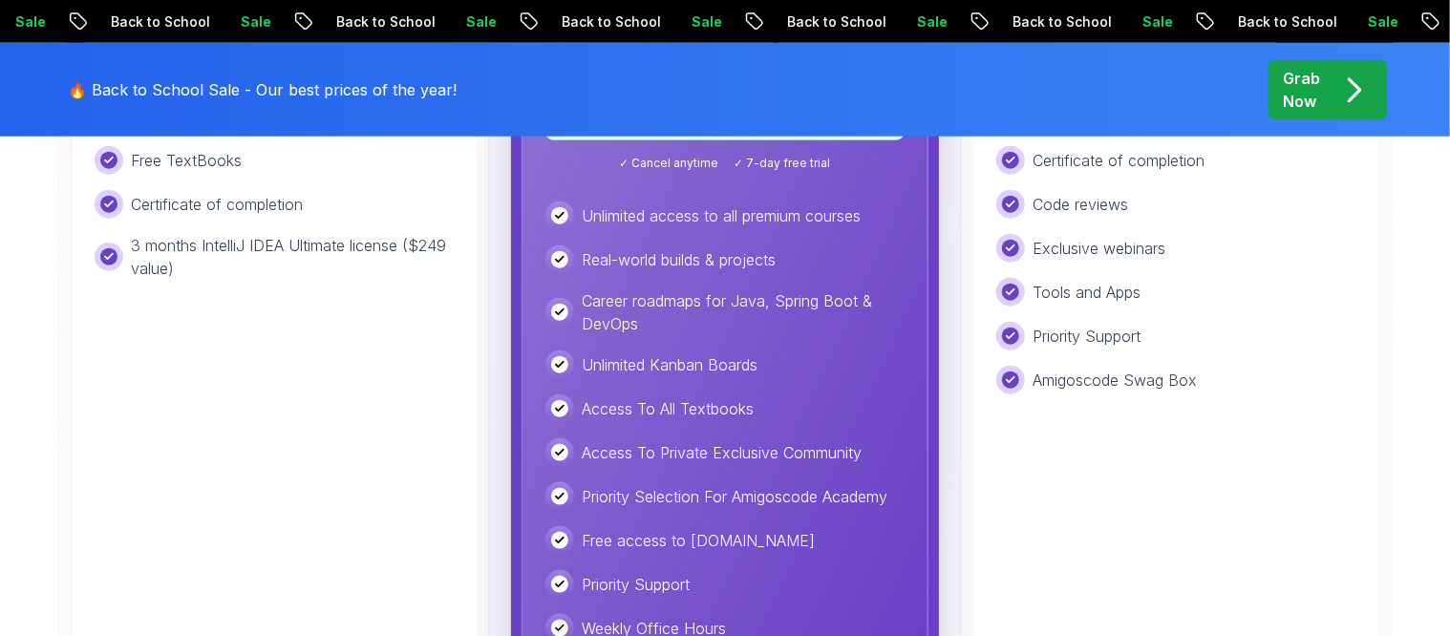
scroll to position [955, 0]
